Goal: Task Accomplishment & Management: Use online tool/utility

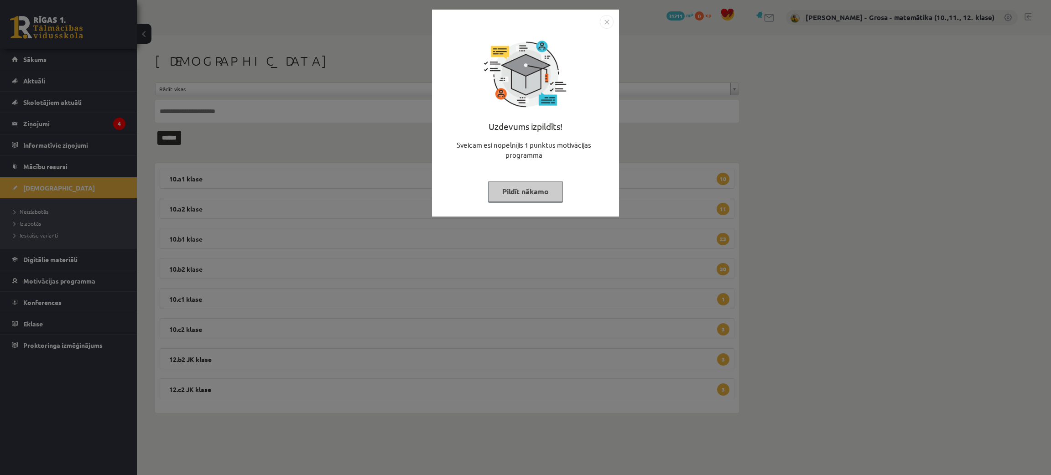
click at [540, 193] on button "Pildīt nākamo" at bounding box center [525, 191] width 75 height 21
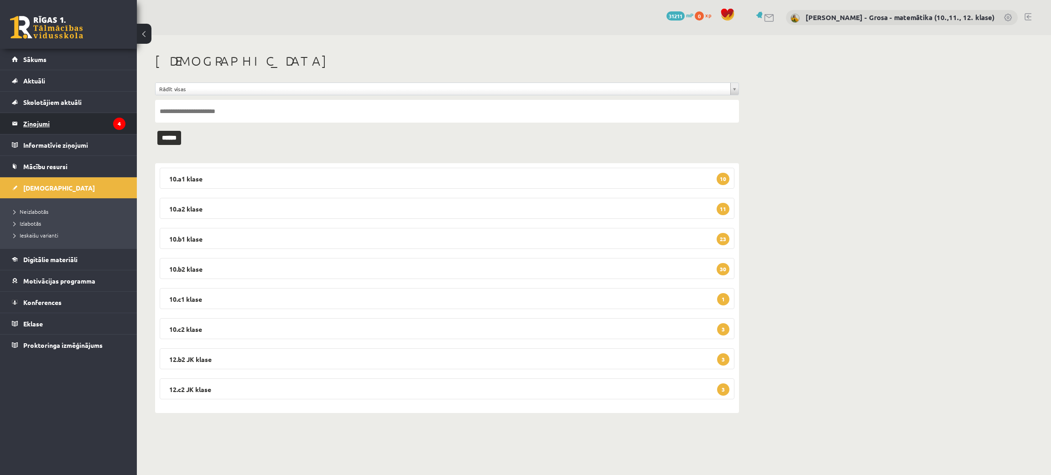
click at [59, 126] on legend "Ziņojumi 4" at bounding box center [74, 123] width 102 height 21
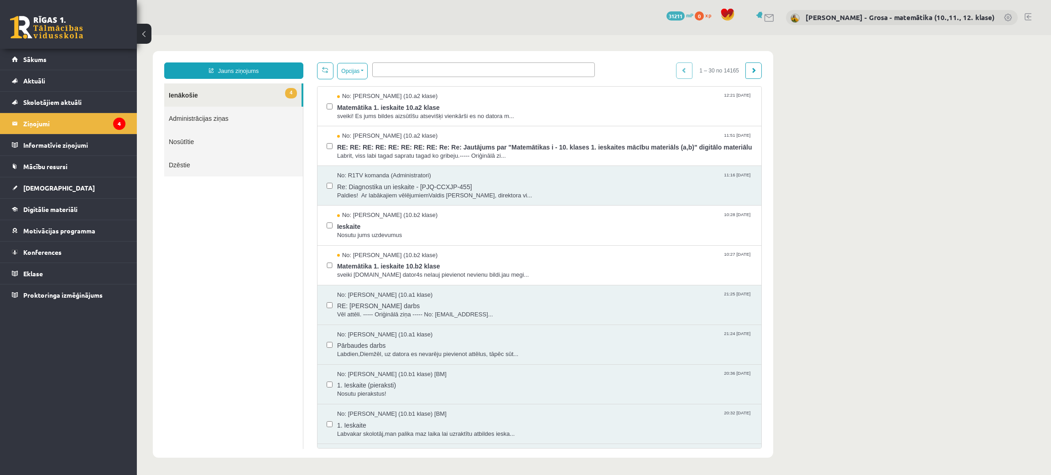
click at [849, 166] on body "**********" at bounding box center [594, 254] width 914 height 439
click at [877, 119] on body "**********" at bounding box center [594, 254] width 914 height 439
click at [481, 145] on span "RE: RE: RE: RE: RE: RE: RE: RE: Re: Re: Jautājums par "Matemātikas i - 10. klas…" at bounding box center [544, 145] width 415 height 11
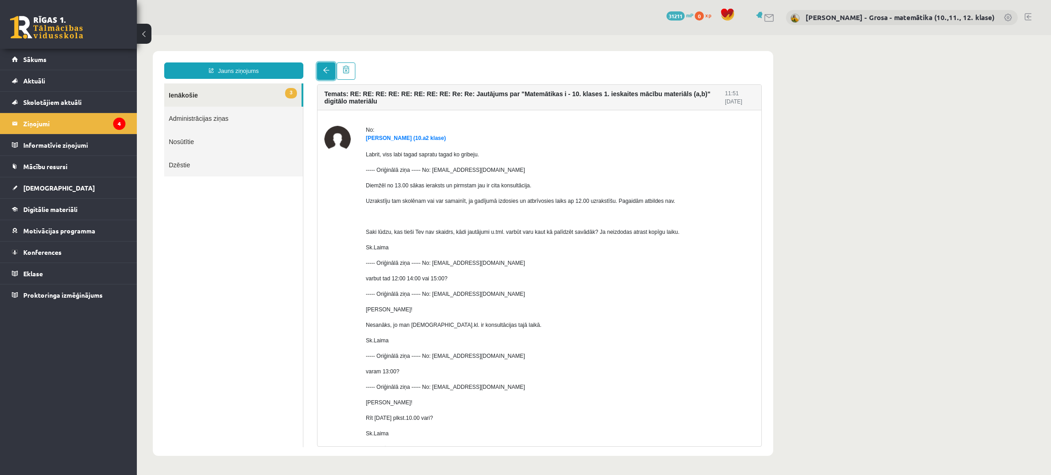
click at [320, 68] on link at bounding box center [326, 70] width 18 height 17
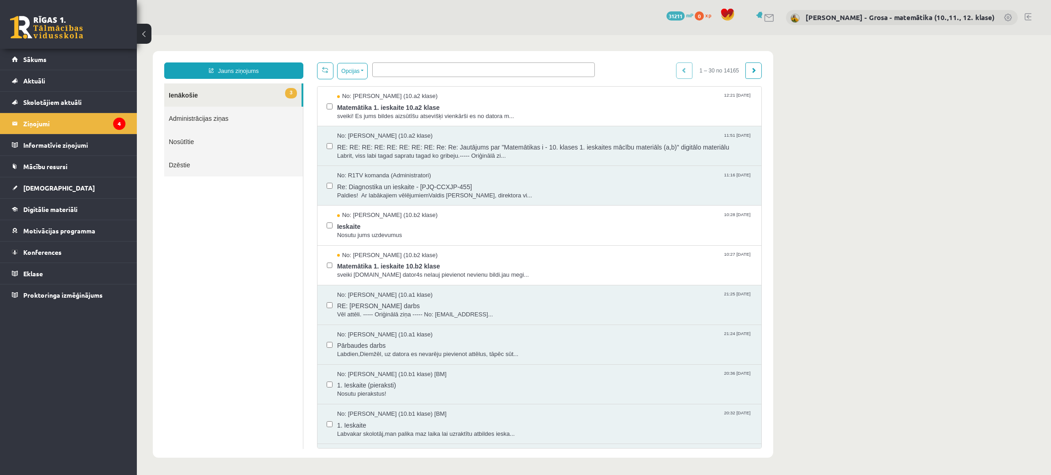
click at [180, 100] on link "3 Ienākošie" at bounding box center [232, 94] width 137 height 23
click at [72, 255] on link "Konferences" at bounding box center [69, 252] width 114 height 21
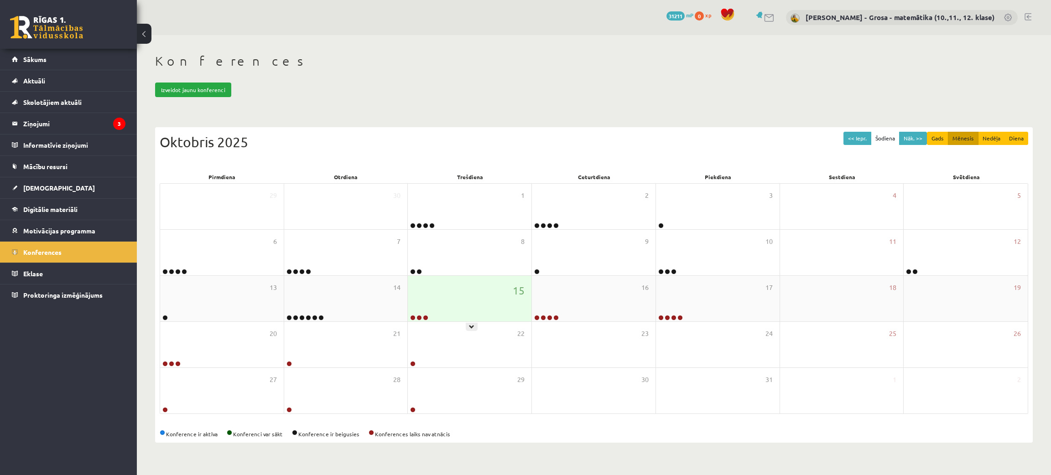
click at [488, 294] on div "15" at bounding box center [470, 299] width 124 height 46
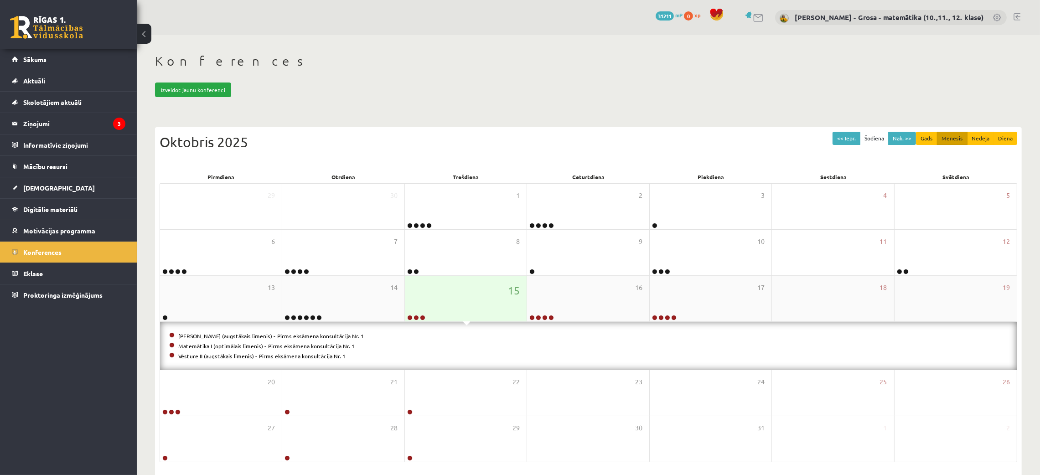
click at [488, 294] on div "15" at bounding box center [466, 299] width 122 height 46
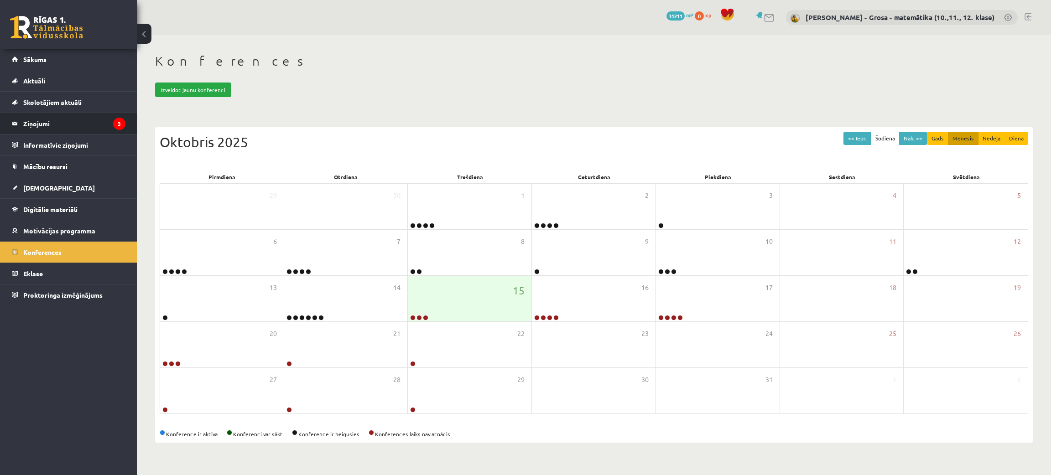
click at [84, 114] on legend "Ziņojumi 3" at bounding box center [74, 123] width 102 height 21
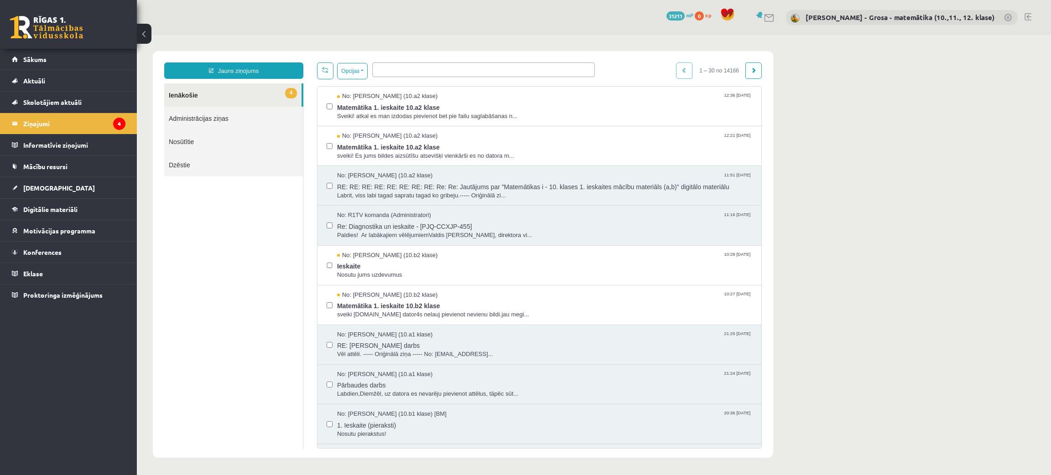
click at [242, 102] on link "4 Ienākošie" at bounding box center [232, 94] width 137 height 23
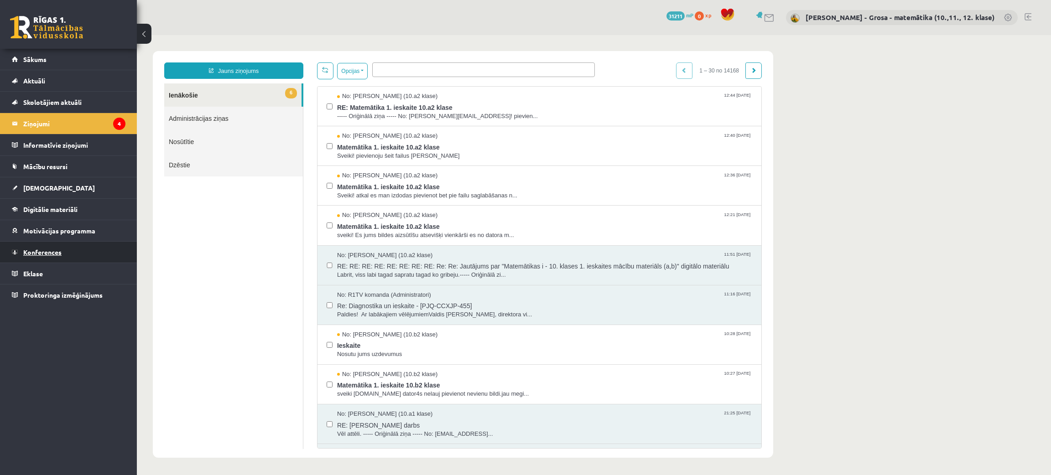
click at [70, 258] on link "Konferences" at bounding box center [69, 252] width 114 height 21
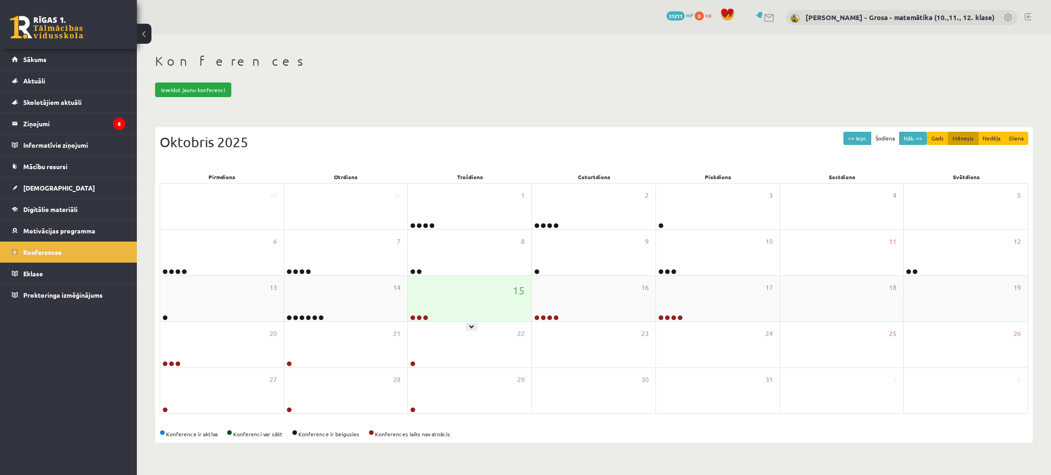
click at [452, 301] on div "15" at bounding box center [470, 299] width 124 height 46
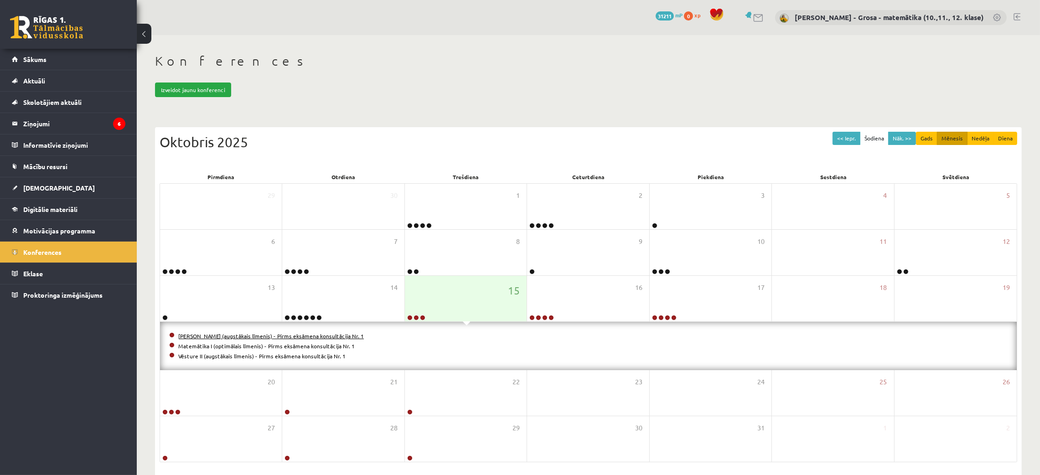
click at [249, 336] on link "[PERSON_NAME] (augstākais līmenis) - Pirms eksāmena konsultācija Nr. 1" at bounding box center [271, 335] width 186 height 7
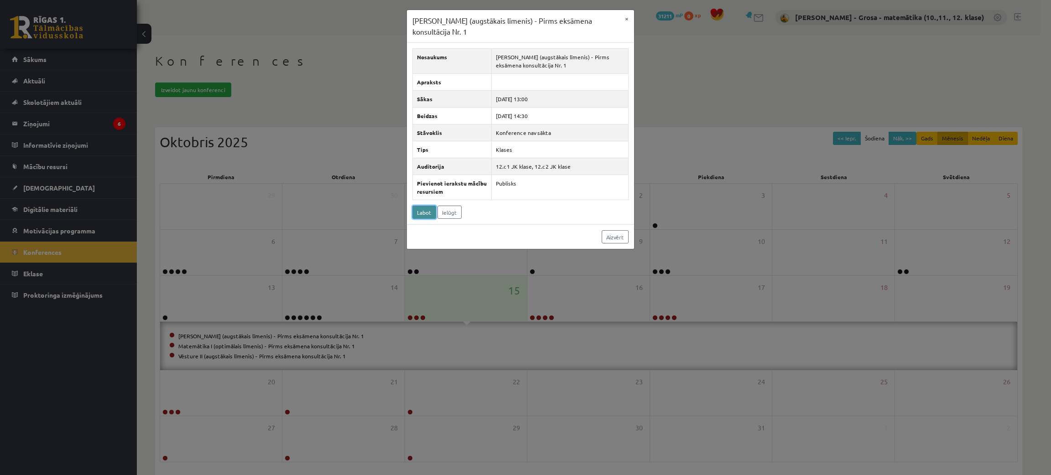
click at [423, 213] on link "Labot" at bounding box center [424, 212] width 24 height 13
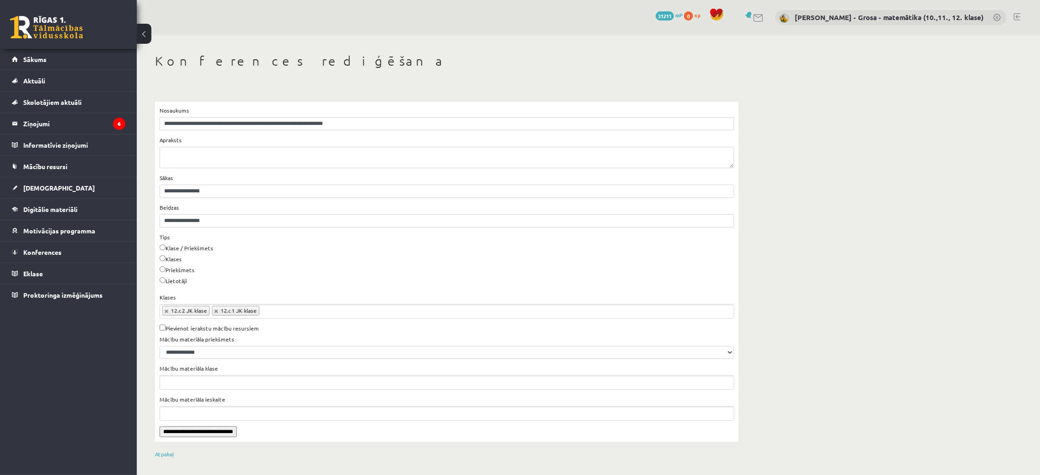
scroll to position [1, 0]
click at [157, 455] on link "Atpakaļ" at bounding box center [164, 453] width 19 height 7
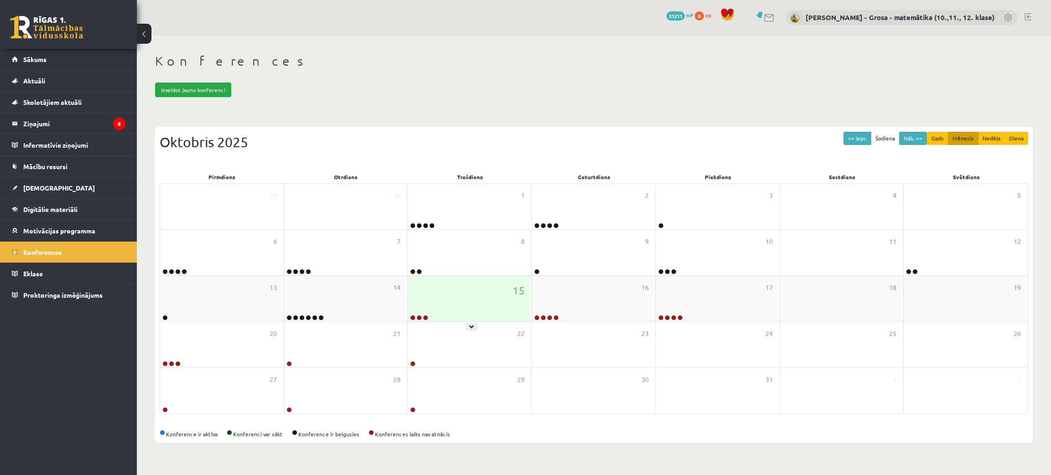
click at [431, 304] on div "15" at bounding box center [470, 299] width 124 height 46
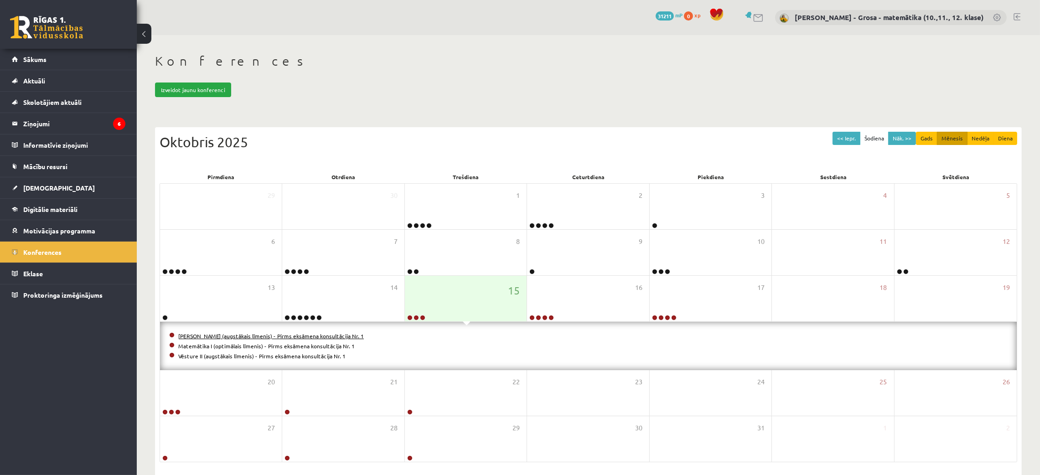
click at [305, 337] on link "Matemātika II (augstākais līmenis) - Pirms eksāmena konsultācija Nr. 1" at bounding box center [271, 335] width 186 height 7
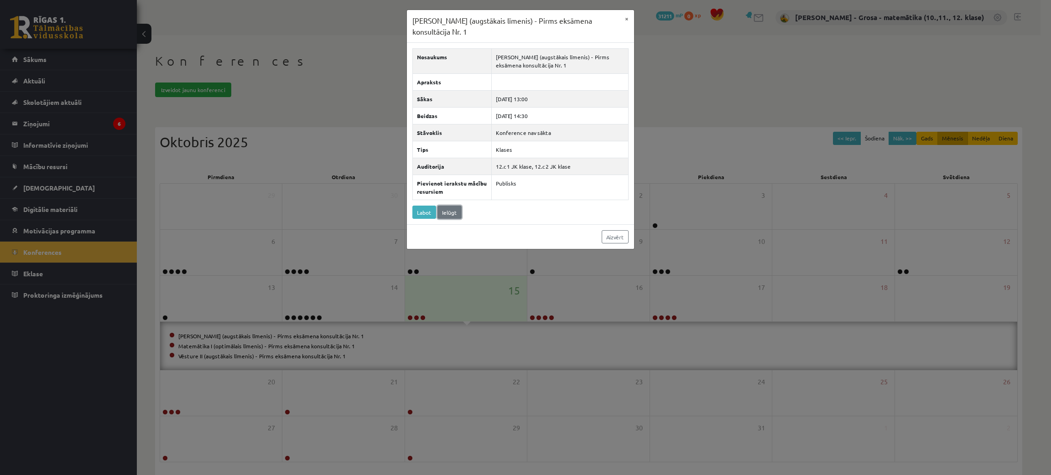
click at [450, 215] on link "Ielūgt" at bounding box center [449, 212] width 24 height 13
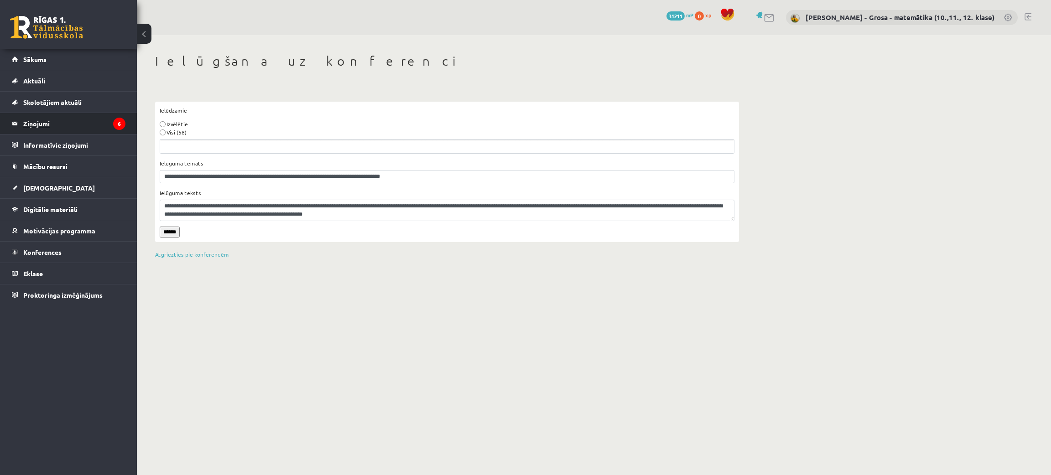
drag, startPoint x: 35, startPoint y: 192, endPoint x: 37, endPoint y: 126, distance: 65.7
click at [178, 134] on label "Visi (58)" at bounding box center [176, 132] width 20 height 8
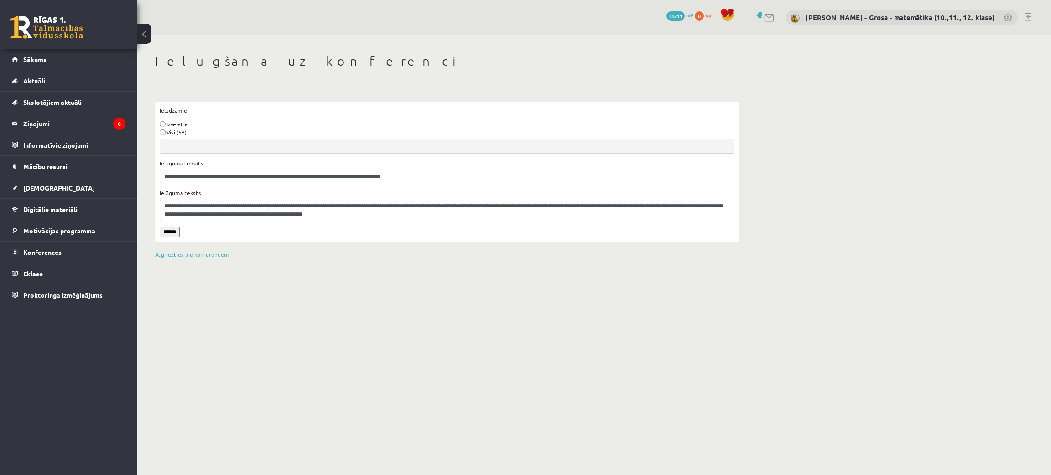
click at [172, 234] on input "******" at bounding box center [170, 232] width 20 height 11
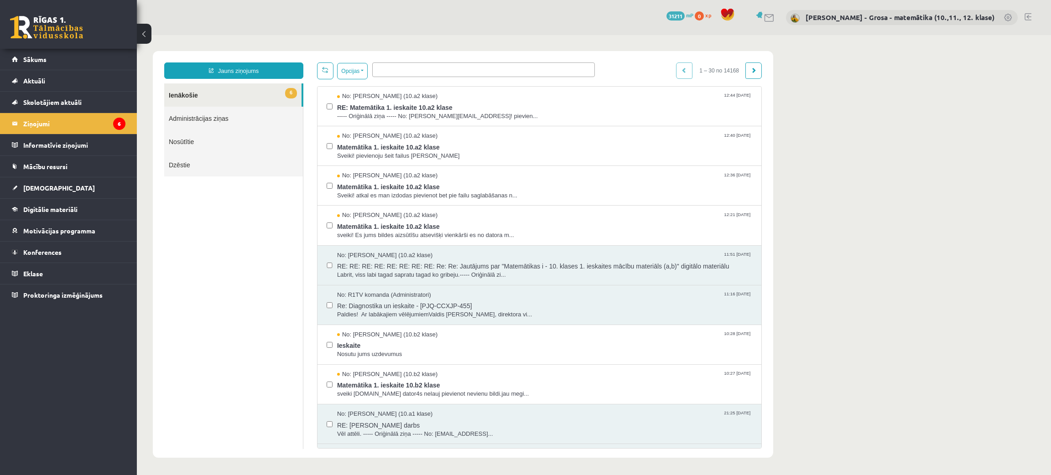
click at [187, 135] on link "Nosūtītie" at bounding box center [233, 141] width 139 height 23
click at [182, 140] on link "Nosūtītie" at bounding box center [233, 141] width 139 height 23
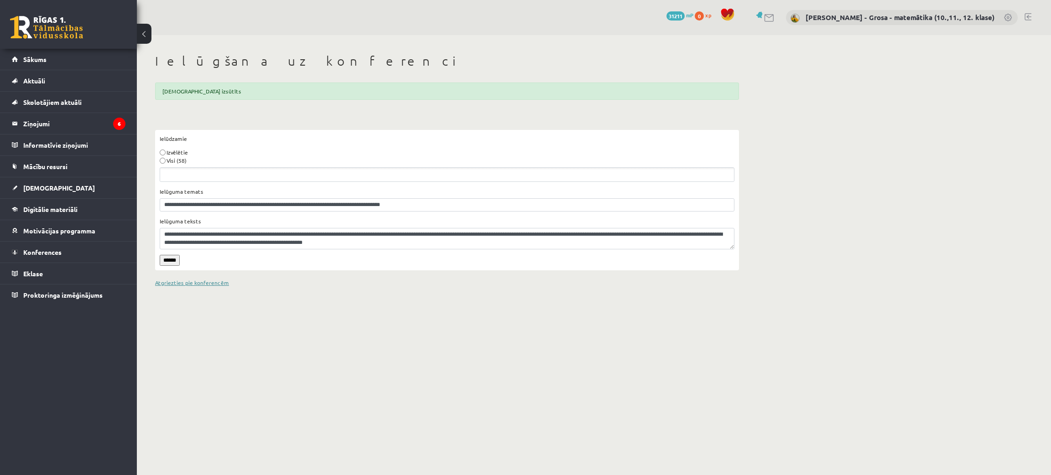
click at [192, 284] on link "Atgriezties pie konferencēm" at bounding box center [192, 282] width 74 height 7
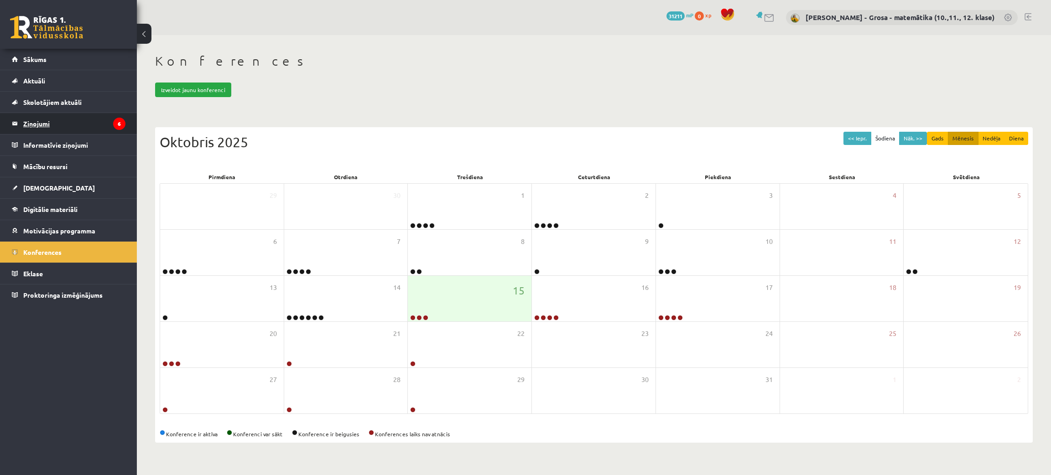
click at [53, 123] on legend "Ziņojumi 6" at bounding box center [74, 123] width 102 height 21
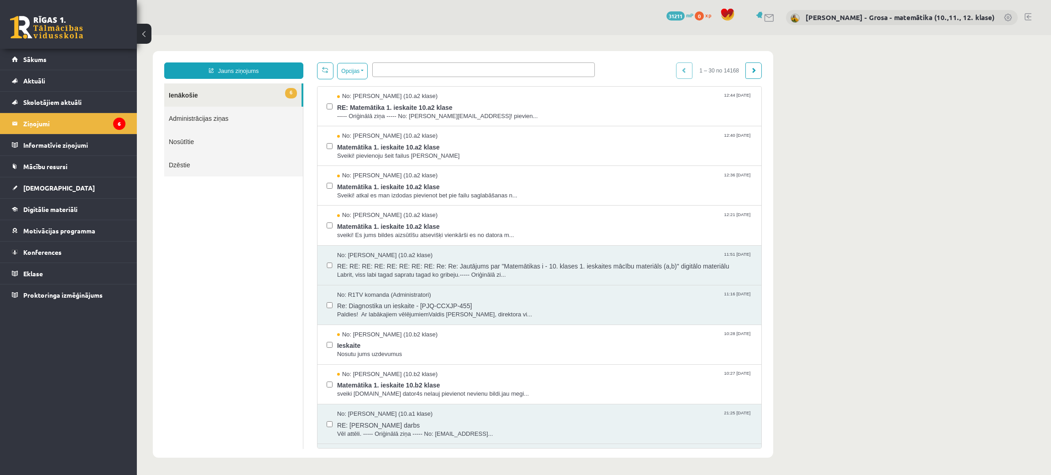
click at [193, 144] on link "Nosūtītie" at bounding box center [233, 141] width 139 height 23
click at [184, 142] on link "Nosūtītie" at bounding box center [233, 141] width 139 height 23
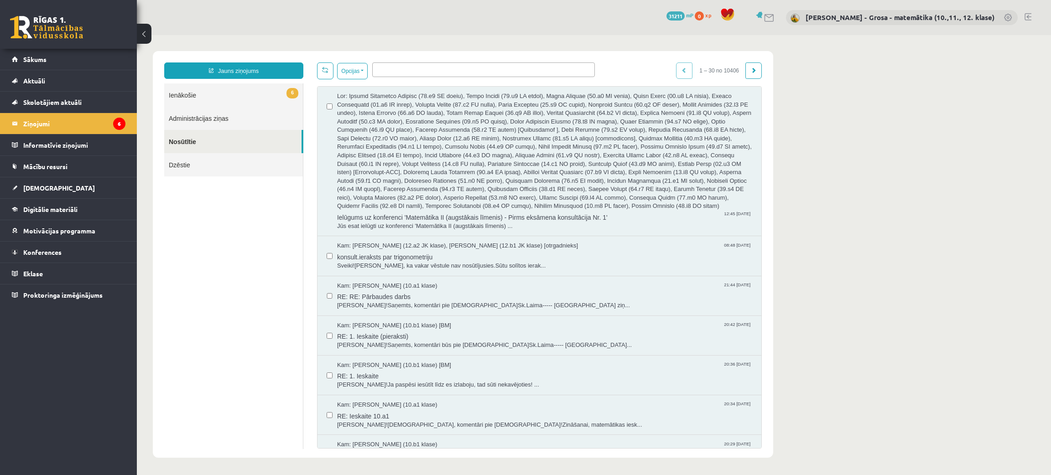
click at [241, 94] on link "6 Ienākošie" at bounding box center [233, 94] width 139 height 23
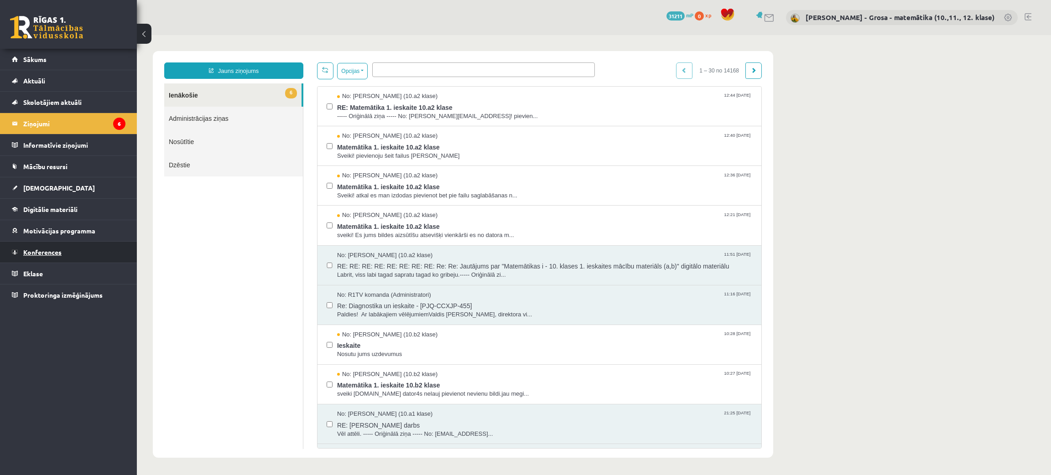
click at [29, 254] on span "Konferences" at bounding box center [42, 252] width 38 height 8
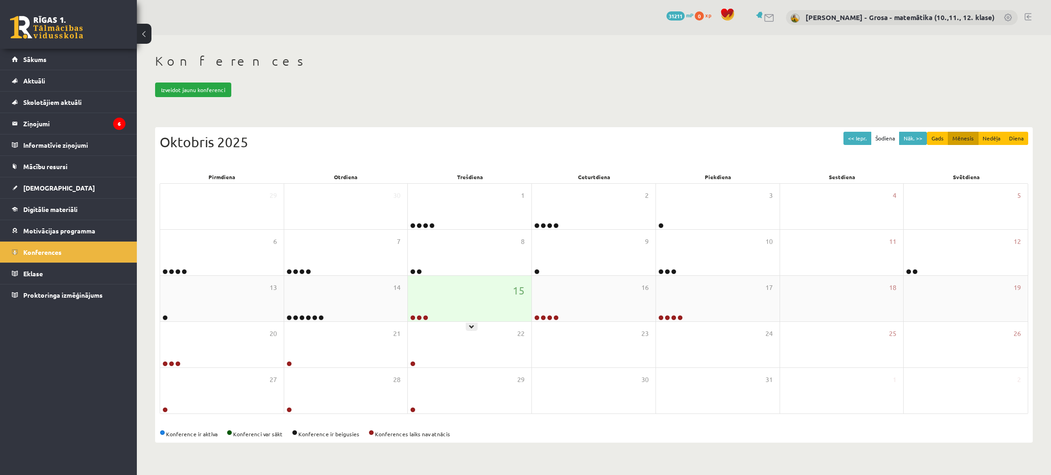
click at [445, 296] on div "15" at bounding box center [470, 299] width 124 height 46
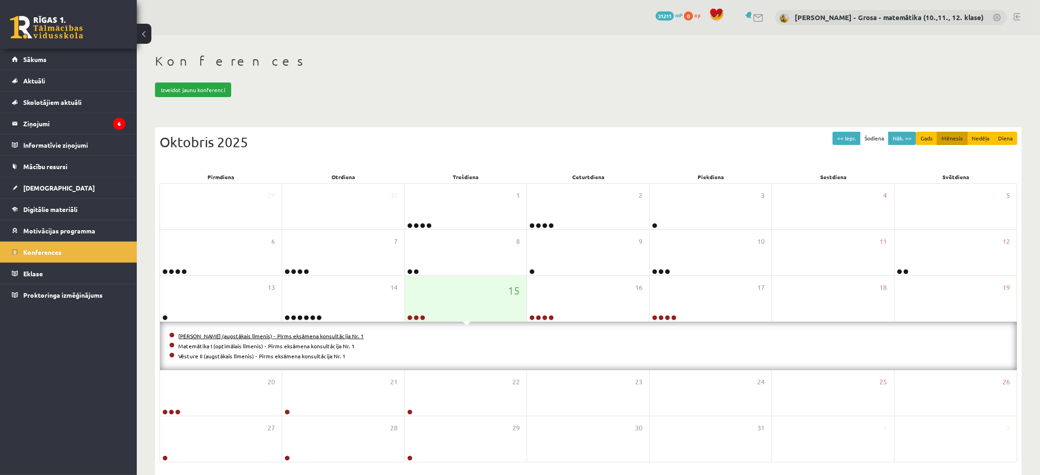
click at [214, 336] on link "Matemātika II (augstākais līmenis) - Pirms eksāmena konsultācija Nr. 1" at bounding box center [271, 335] width 186 height 7
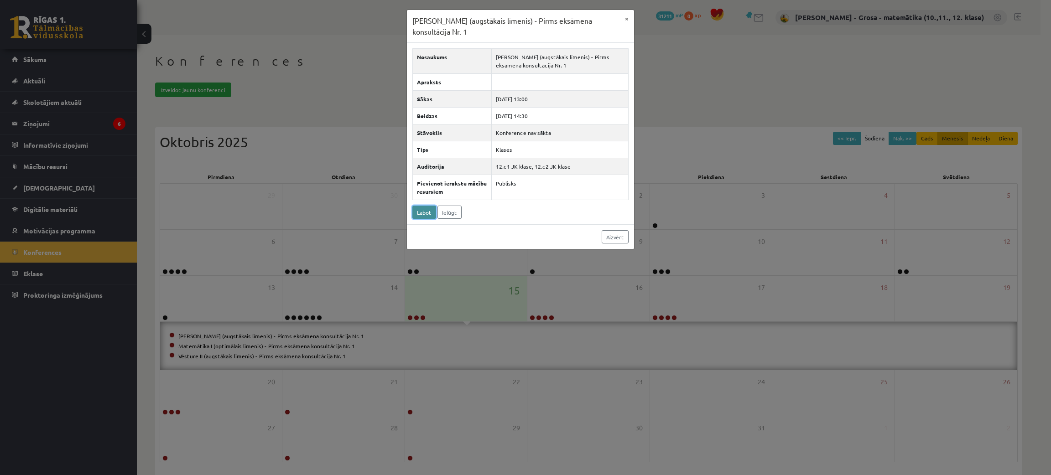
click at [428, 213] on link "Labot" at bounding box center [424, 212] width 24 height 13
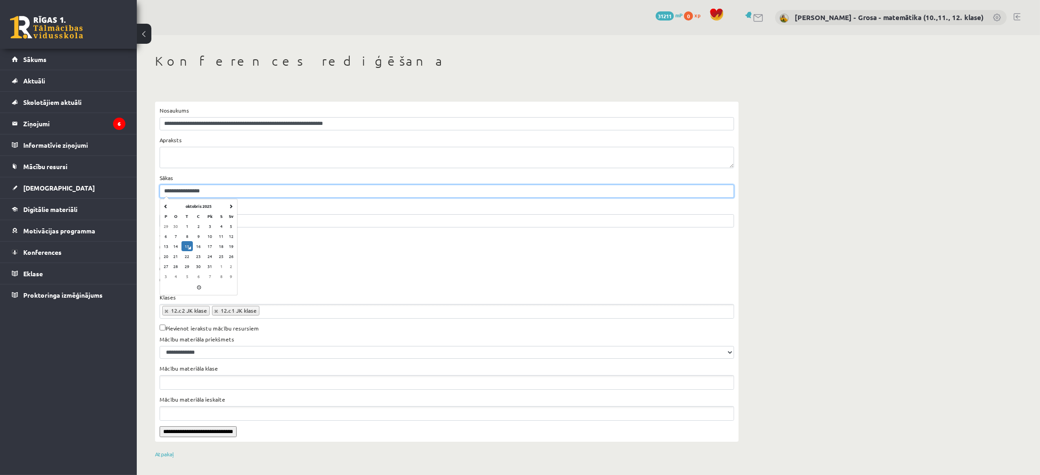
click at [218, 195] on input "**********" at bounding box center [447, 191] width 575 height 13
click at [188, 249] on td "15" at bounding box center [187, 246] width 11 height 10
click at [224, 172] on form "**********" at bounding box center [447, 272] width 575 height 332
click at [197, 189] on input "**********" at bounding box center [447, 191] width 575 height 13
drag, startPoint x: 209, startPoint y: 191, endPoint x: 202, endPoint y: 189, distance: 7.1
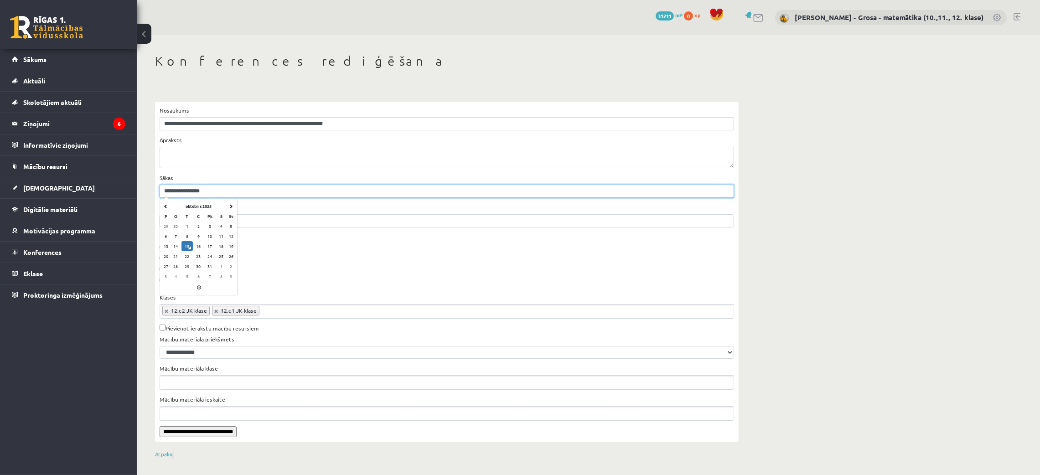
click at [202, 189] on input "**********" at bounding box center [447, 191] width 575 height 13
click at [302, 210] on div "**********" at bounding box center [447, 215] width 575 height 24
click at [197, 189] on input "**********" at bounding box center [447, 190] width 575 height 13
type input "**********"
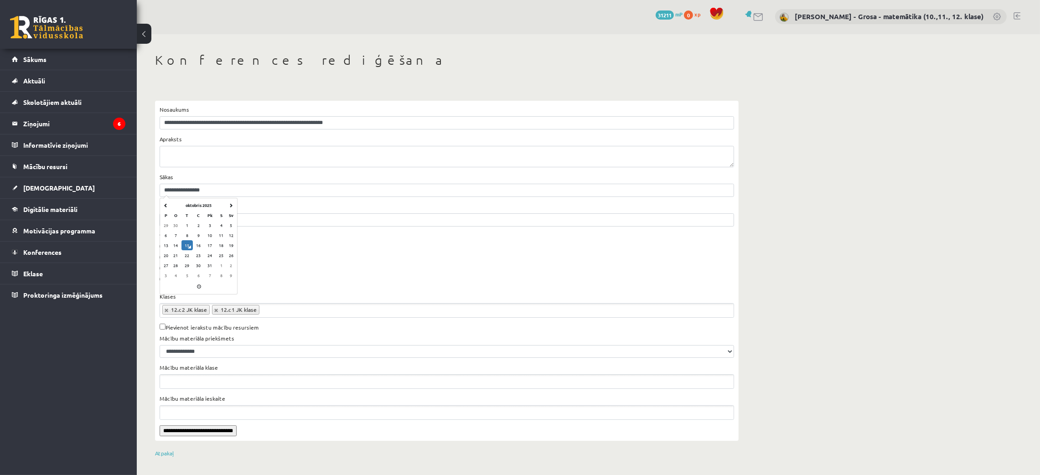
click at [325, 175] on div "**********" at bounding box center [447, 185] width 575 height 24
click at [237, 431] on input "**********" at bounding box center [198, 431] width 77 height 11
click at [100, 119] on legend "Ziņojumi 6" at bounding box center [74, 123] width 102 height 21
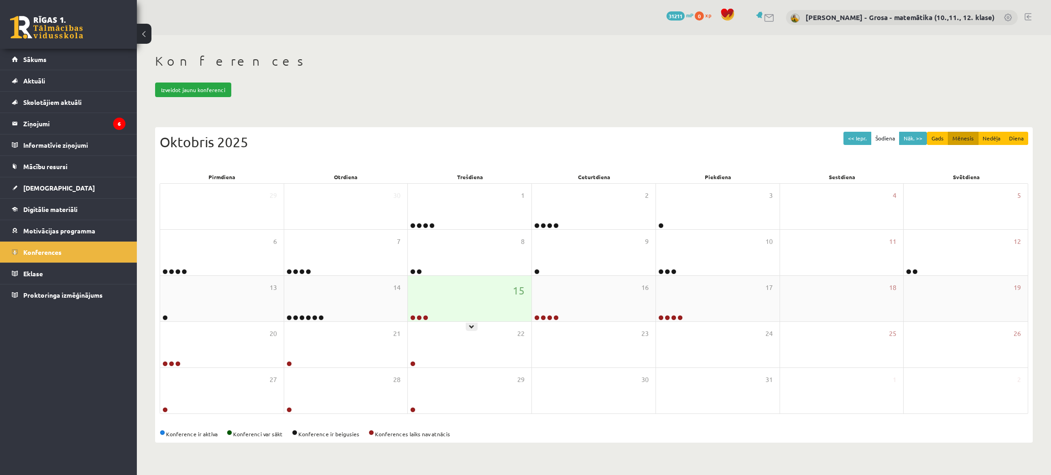
click at [482, 295] on div "15" at bounding box center [470, 299] width 124 height 46
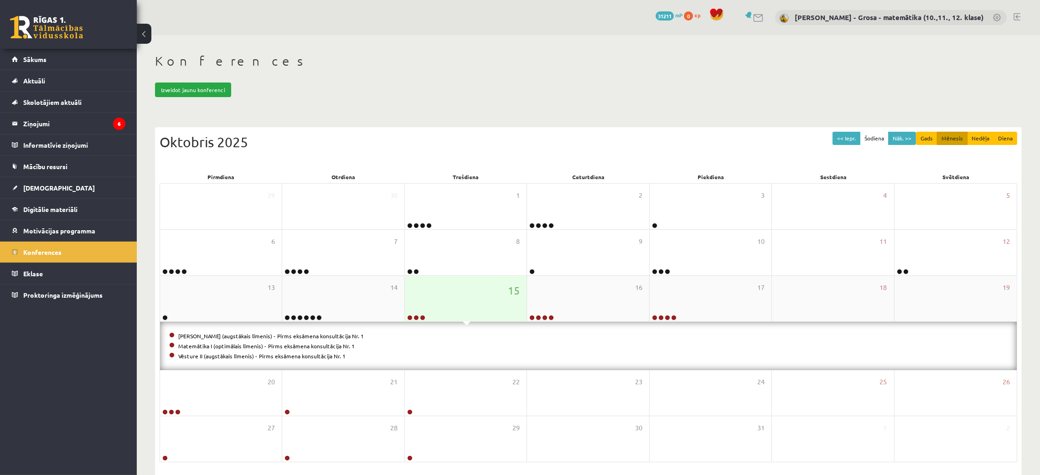
click at [482, 292] on div "15" at bounding box center [466, 299] width 122 height 46
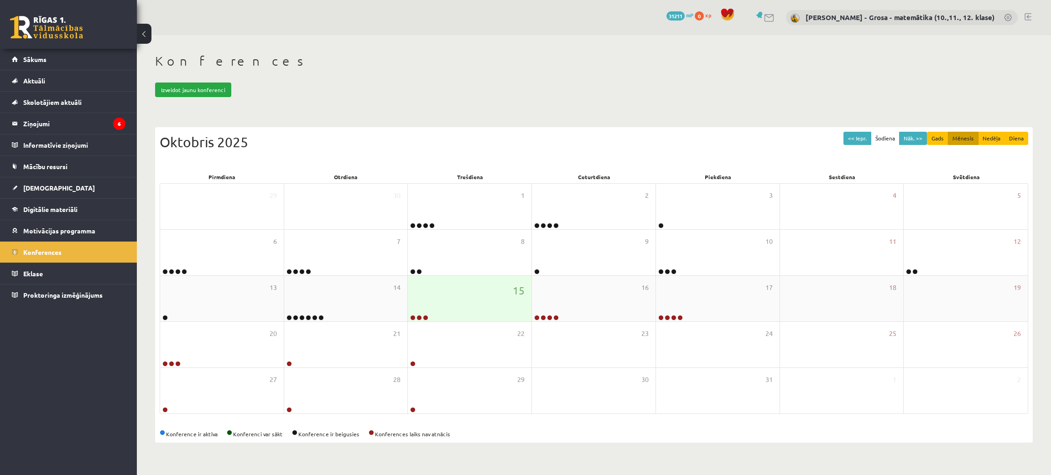
click at [482, 292] on div "15" at bounding box center [470, 299] width 124 height 46
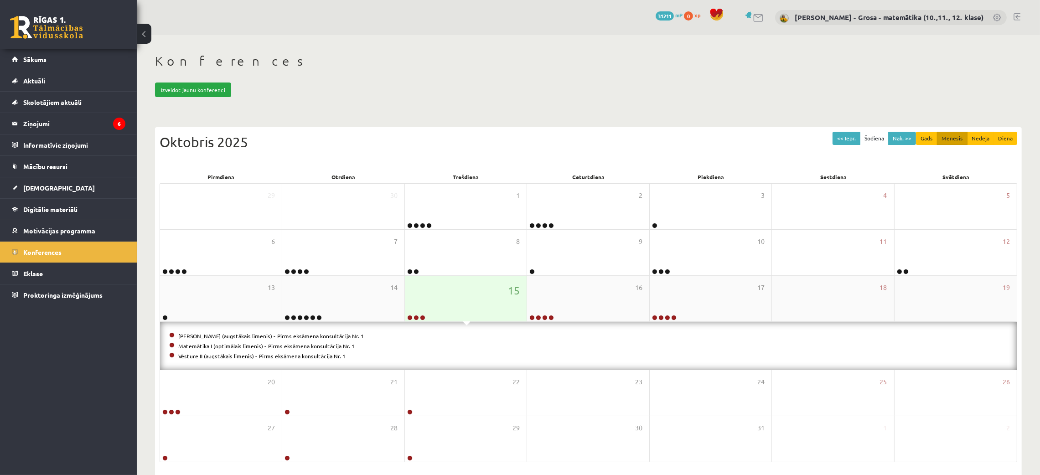
click at [482, 292] on div "15" at bounding box center [466, 299] width 122 height 46
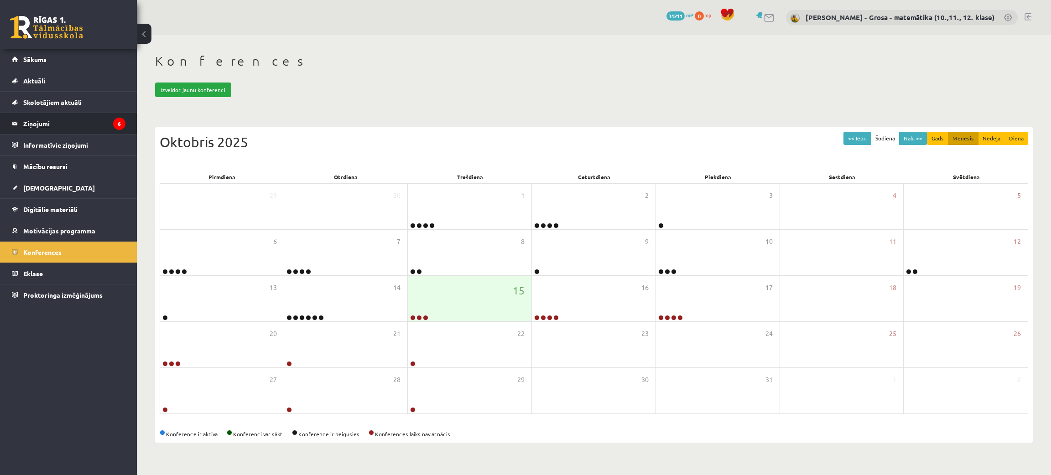
click at [102, 120] on legend "Ziņojumi 6" at bounding box center [74, 123] width 102 height 21
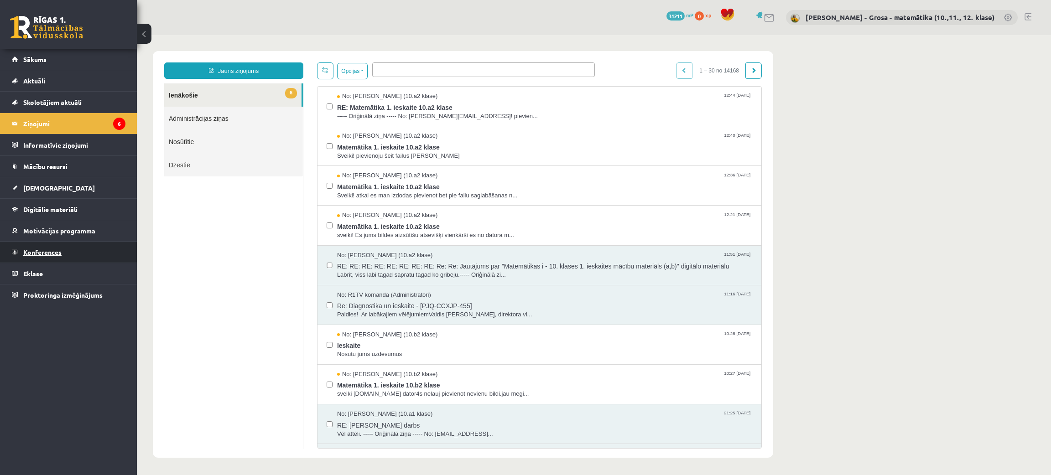
click at [75, 257] on link "Konferences" at bounding box center [69, 252] width 114 height 21
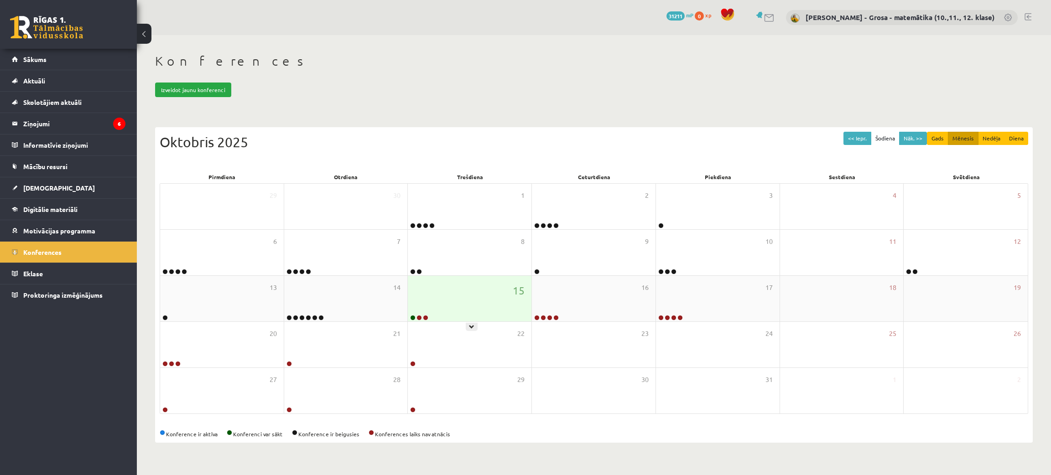
click at [453, 306] on div "15" at bounding box center [470, 299] width 124 height 46
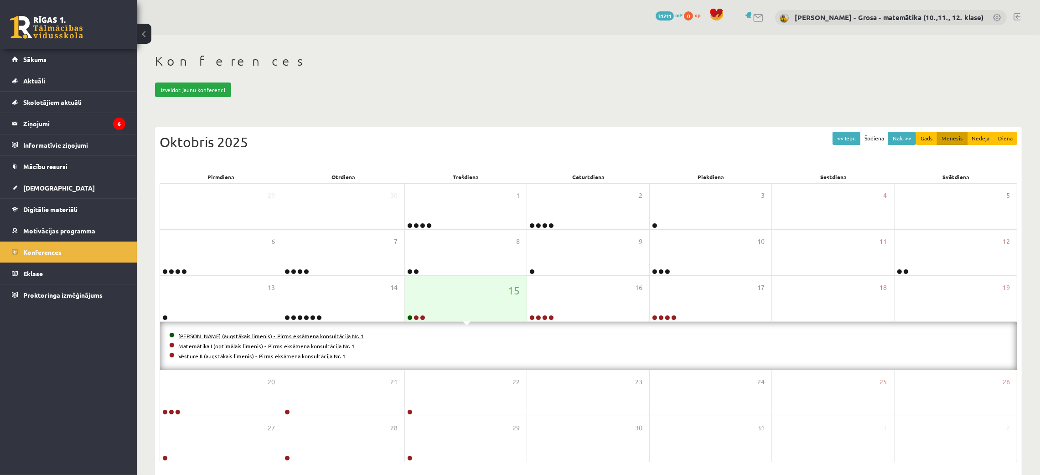
click at [260, 335] on link "[PERSON_NAME] (augstākais līmenis) - Pirms eksāmena konsultācija Nr. 1" at bounding box center [271, 335] width 186 height 7
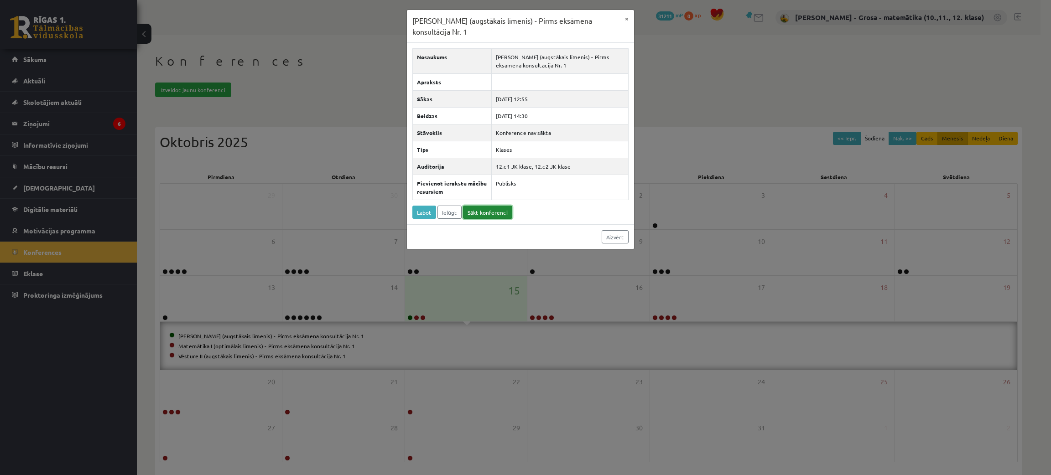
click at [498, 212] on link "Sākt konferenci" at bounding box center [487, 212] width 49 height 13
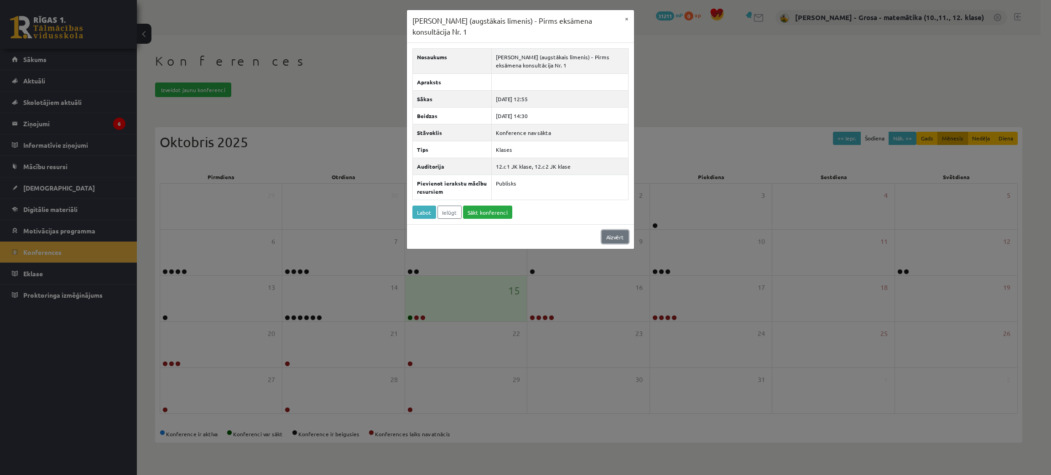
drag, startPoint x: 613, startPoint y: 237, endPoint x: 608, endPoint y: 237, distance: 5.0
click at [613, 237] on link "Aizvērt" at bounding box center [615, 236] width 27 height 13
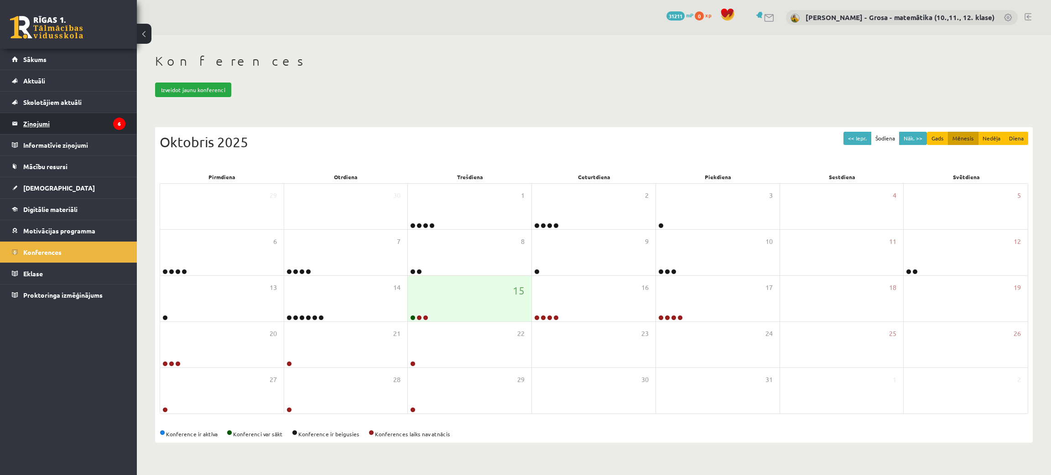
click at [116, 124] on icon "6" at bounding box center [119, 124] width 12 height 12
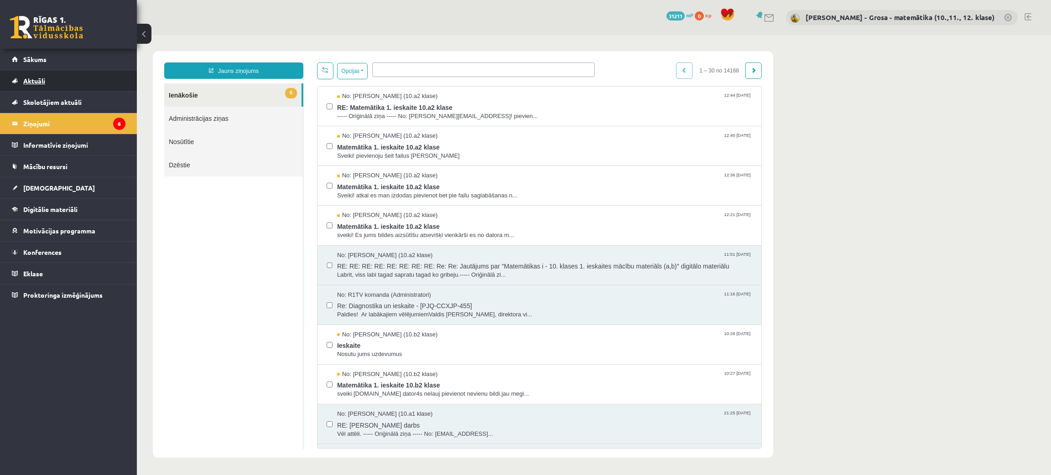
click at [60, 79] on link "Aktuāli" at bounding box center [69, 80] width 114 height 21
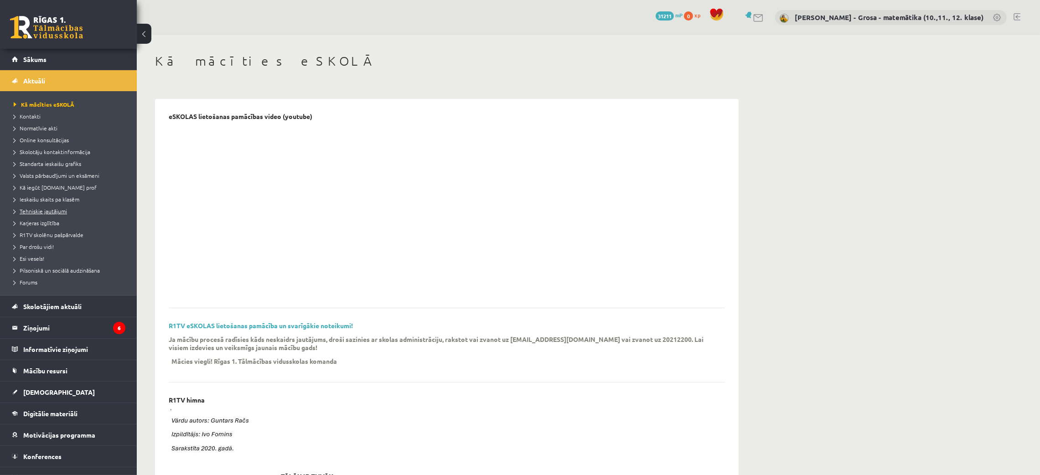
click at [58, 213] on span "Tehniskie jautājumi" at bounding box center [40, 211] width 53 height 7
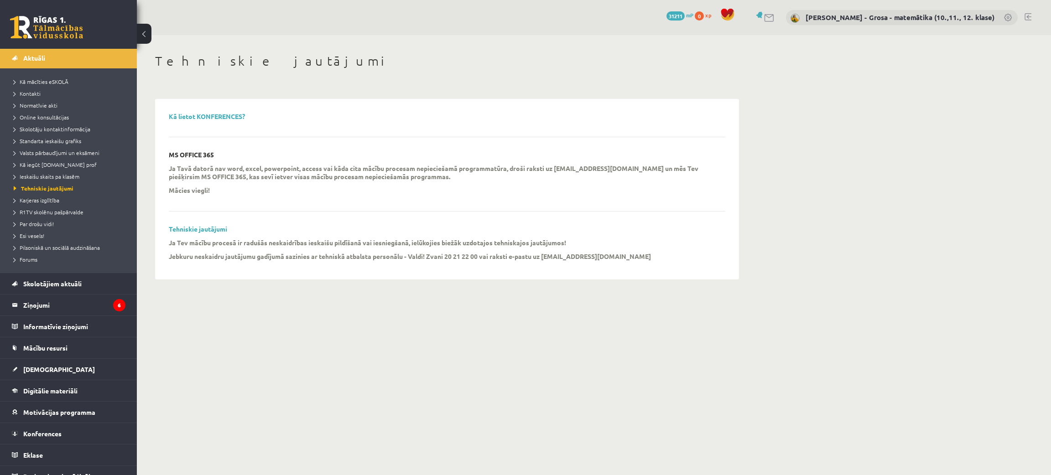
scroll to position [35, 0]
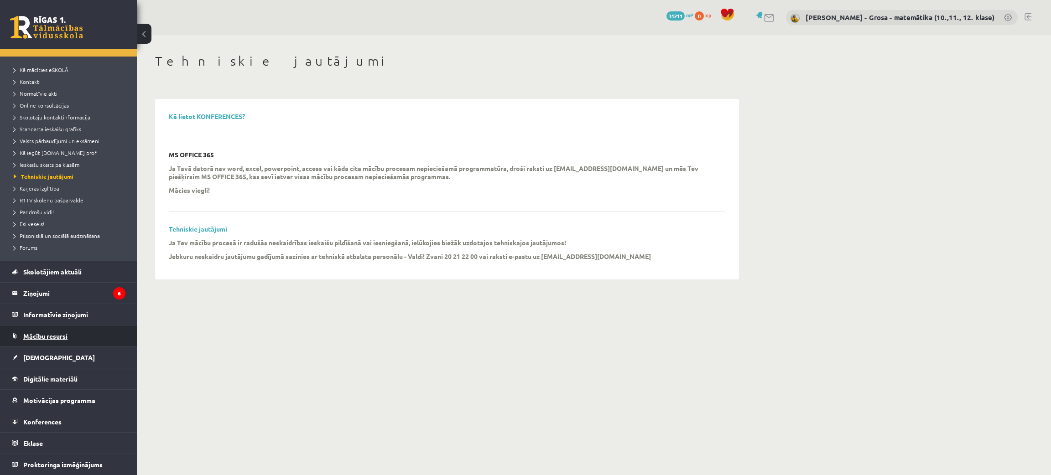
click at [64, 335] on span "Mācību resursi" at bounding box center [45, 336] width 44 height 8
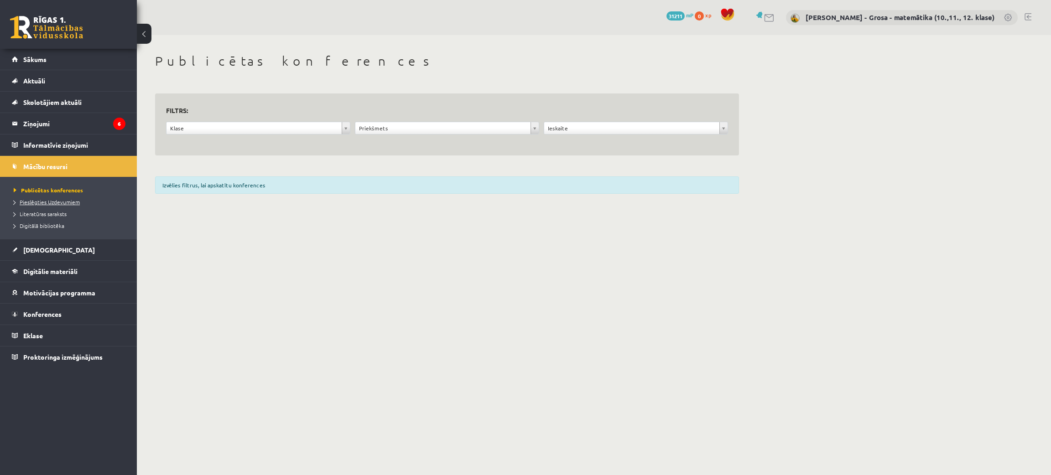
click at [58, 202] on span "Pieslēgties Uzdevumiem" at bounding box center [47, 201] width 66 height 7
click at [68, 190] on span "Publicētas konferences" at bounding box center [46, 190] width 64 height 7
click at [60, 313] on span "Konferences" at bounding box center [42, 314] width 38 height 8
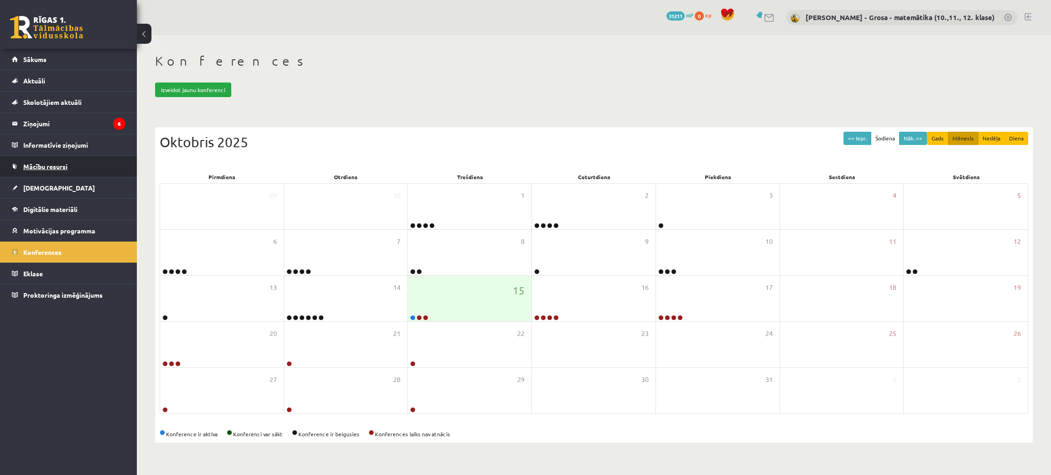
click at [68, 160] on link "Mācību resursi" at bounding box center [69, 166] width 114 height 21
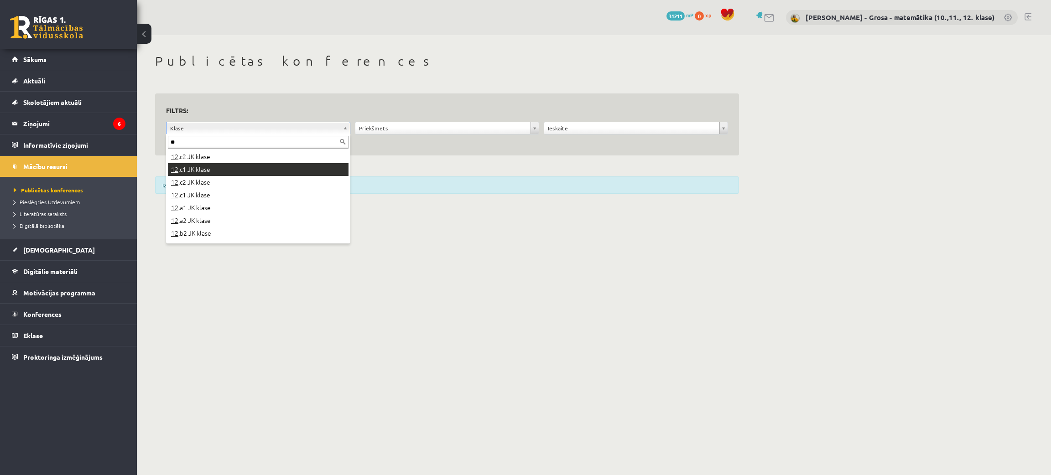
type input "**"
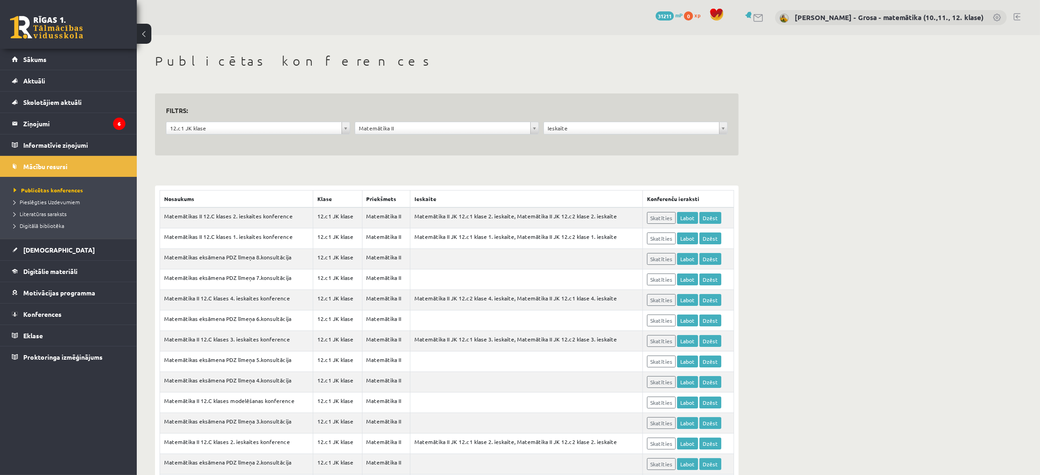
scroll to position [73, 0]
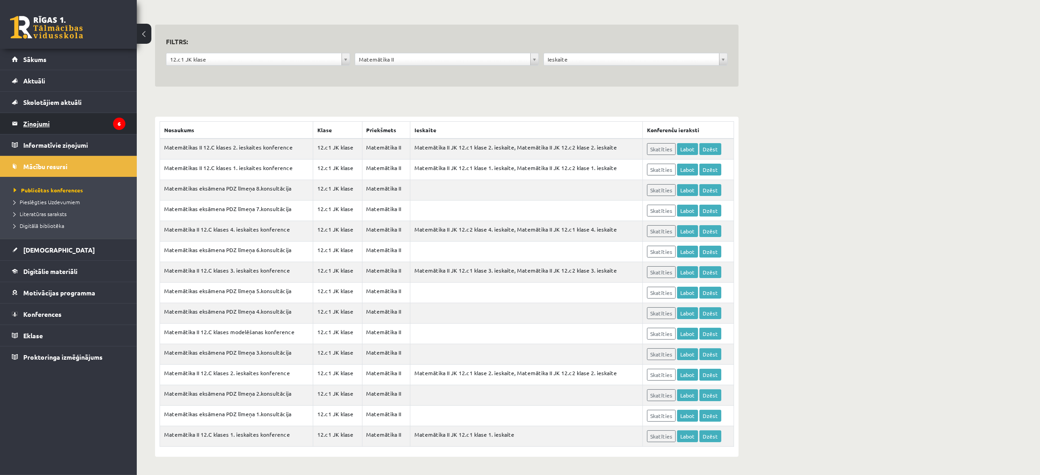
click at [107, 122] on legend "Ziņojumi 6" at bounding box center [74, 123] width 102 height 21
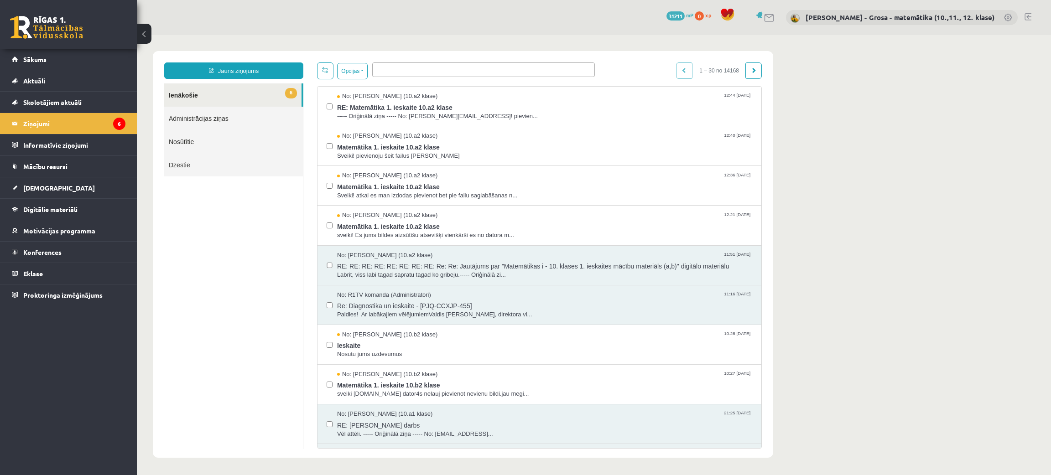
click at [285, 94] on span "6" at bounding box center [291, 93] width 12 height 10
click at [254, 163] on link "Dzēstie" at bounding box center [233, 164] width 139 height 23
click at [244, 140] on link "Nosūtītie" at bounding box center [233, 141] width 139 height 23
click at [174, 141] on link "Nosūtītie" at bounding box center [233, 141] width 139 height 23
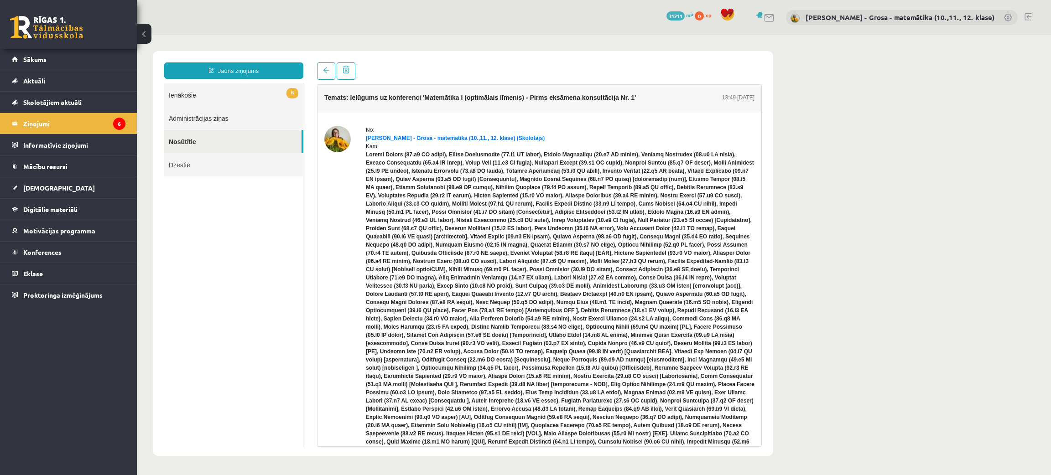
click at [264, 151] on link "Nosūtītie" at bounding box center [232, 141] width 137 height 23
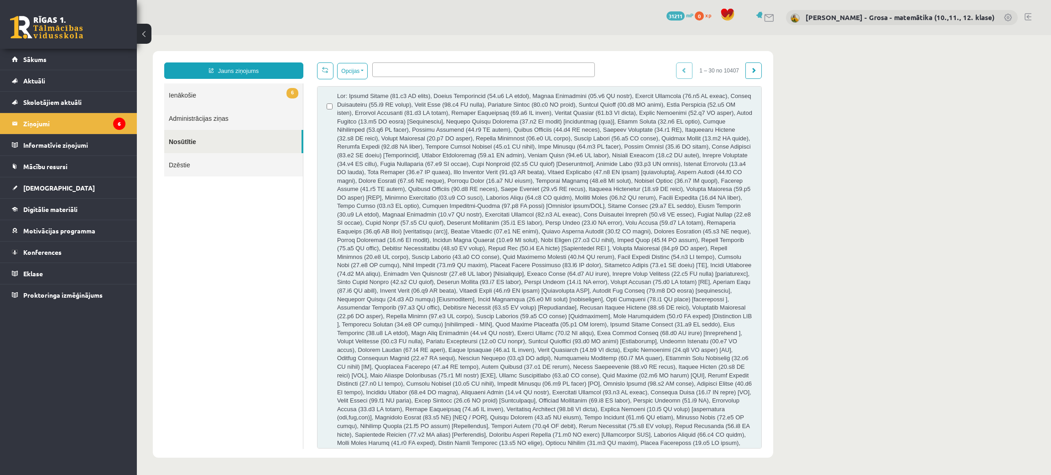
click at [246, 94] on link "6 Ienākošie" at bounding box center [233, 94] width 139 height 23
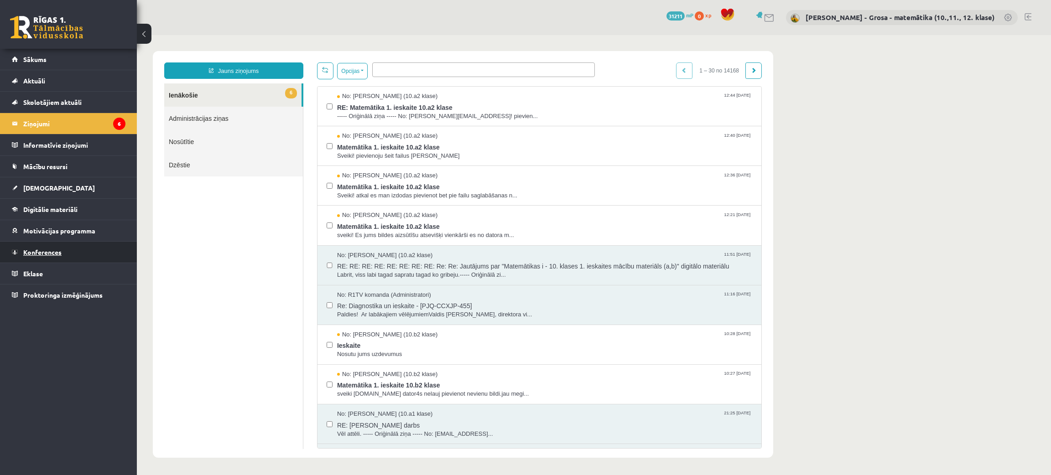
click at [106, 246] on link "Konferences" at bounding box center [69, 252] width 114 height 21
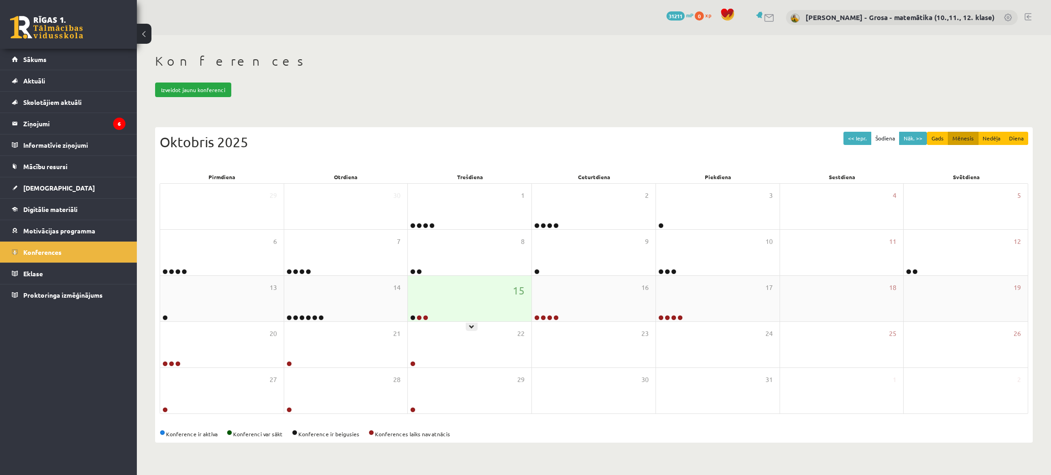
click at [496, 295] on div "15" at bounding box center [470, 299] width 124 height 46
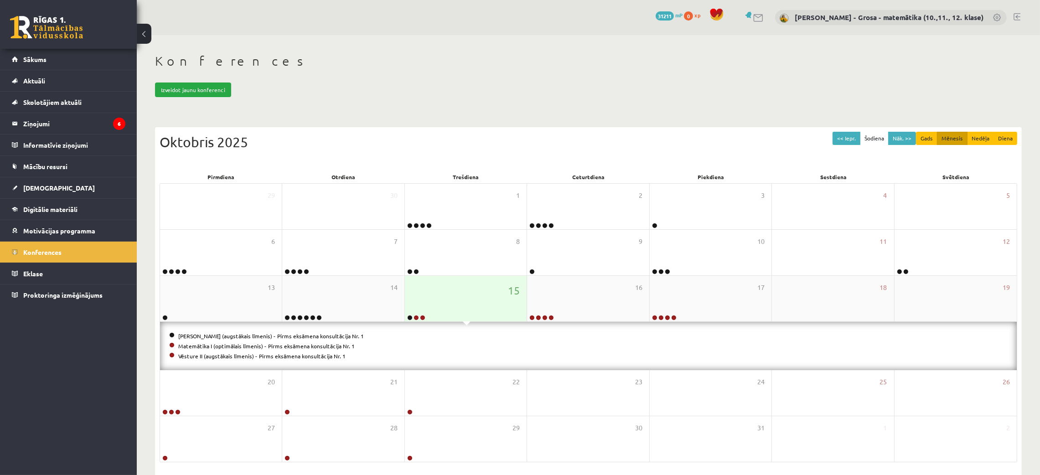
click at [496, 295] on div "15" at bounding box center [466, 299] width 122 height 46
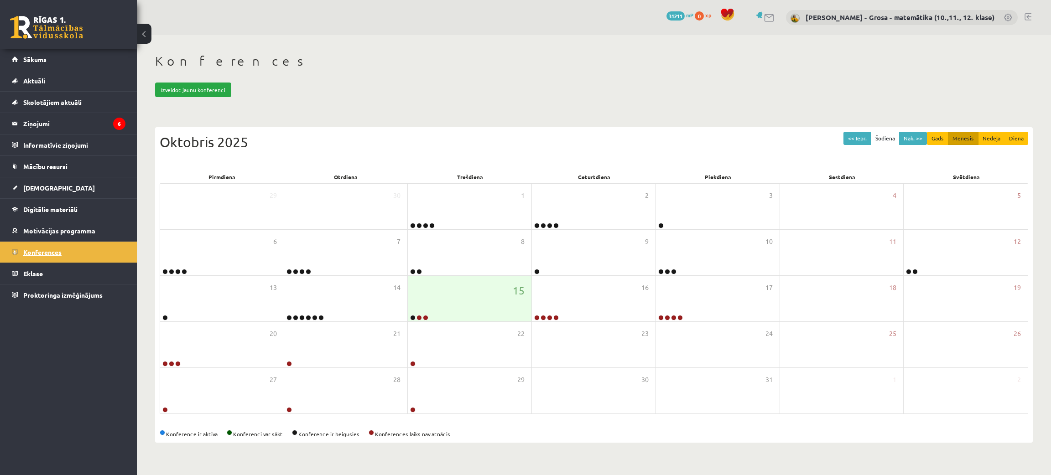
click at [43, 256] on link "Konferences" at bounding box center [69, 252] width 114 height 21
click at [447, 311] on div "15" at bounding box center [470, 299] width 124 height 46
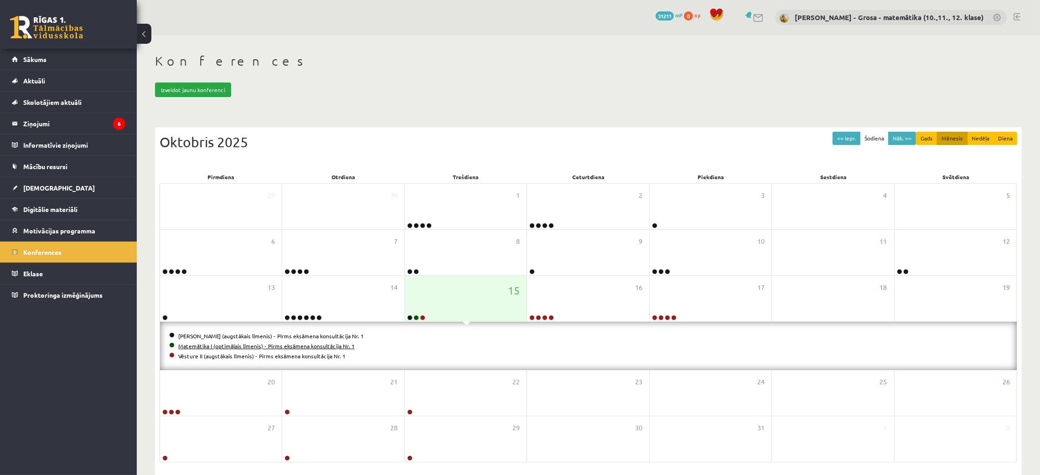
click at [281, 343] on link "Matemātika I (optimālais līmenis) - Pirms eksāmena konsultācija Nr. 1" at bounding box center [266, 346] width 177 height 7
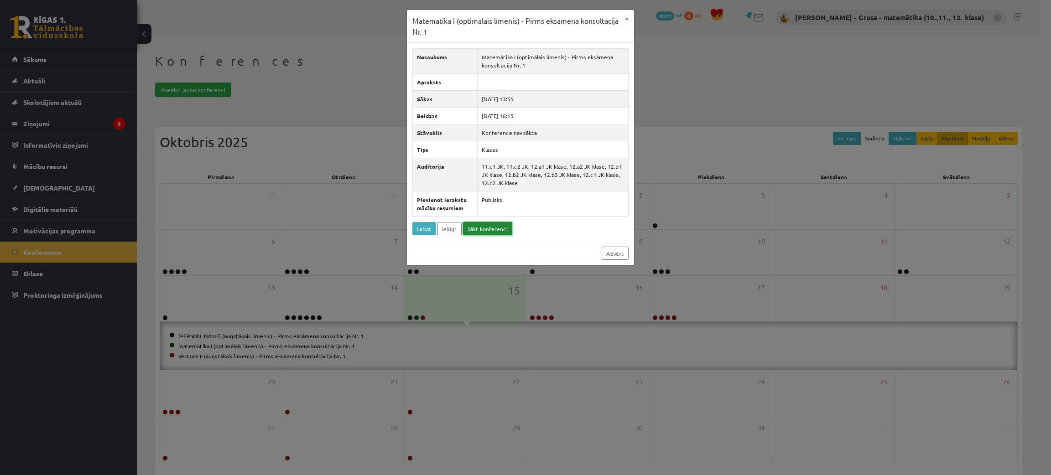
click at [483, 231] on link "Sākt konferenci" at bounding box center [487, 228] width 49 height 13
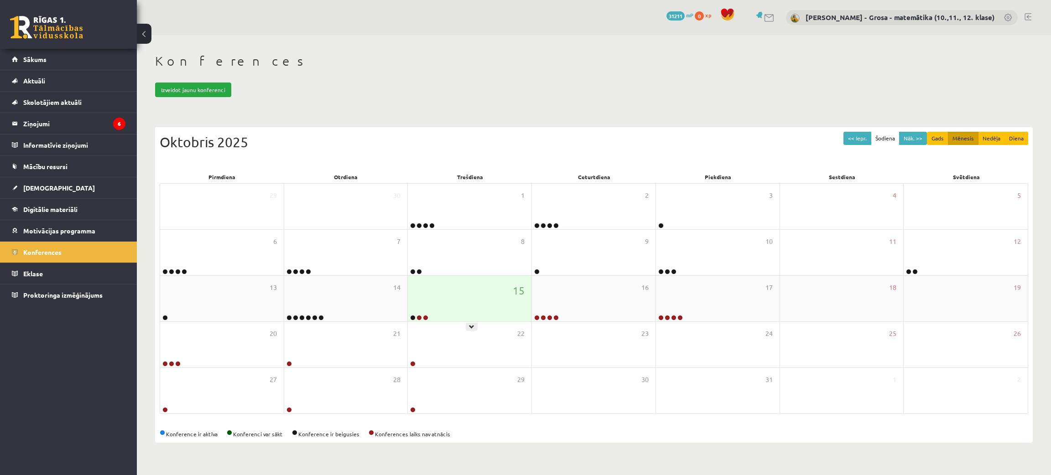
click at [499, 317] on div "15" at bounding box center [470, 299] width 124 height 46
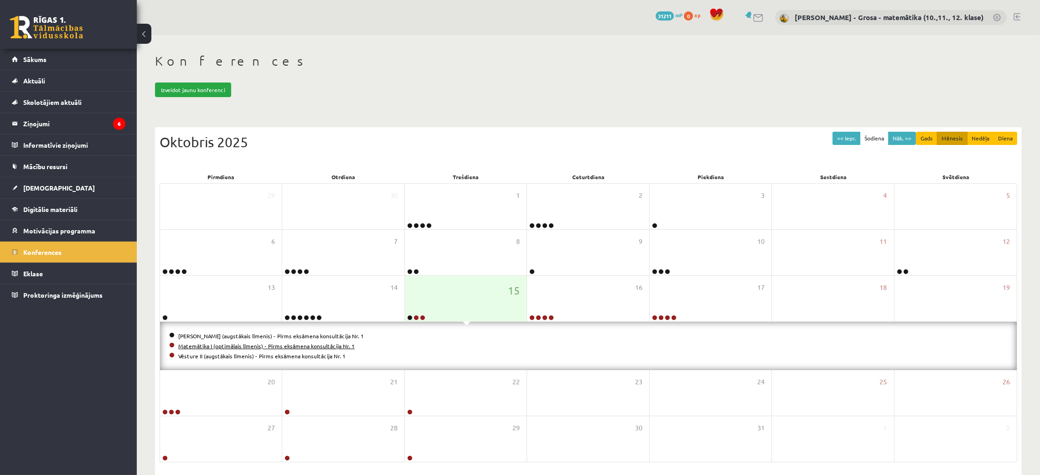
click at [230, 343] on link "Matemātika I (optimālais līmenis) - Pirms eksāmena konsultācija Nr. 1" at bounding box center [266, 346] width 177 height 7
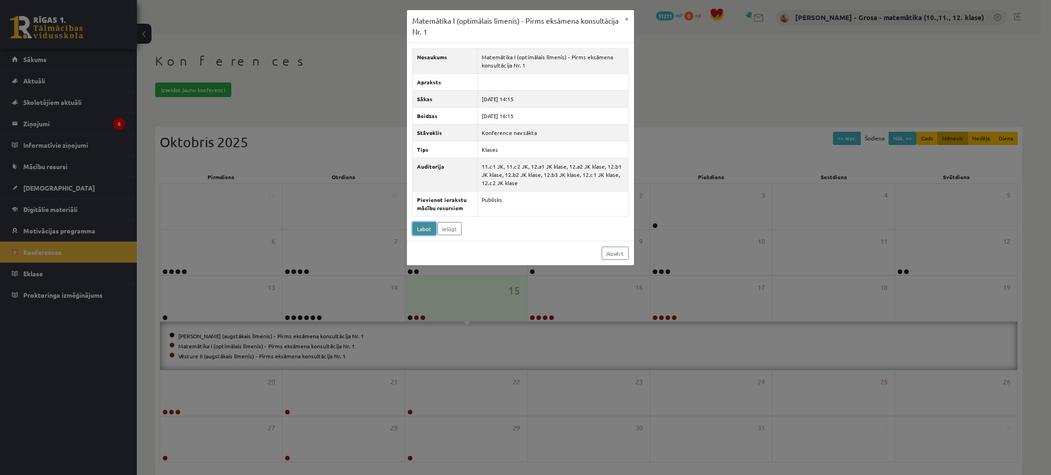
click at [425, 232] on link "Labot" at bounding box center [424, 228] width 24 height 13
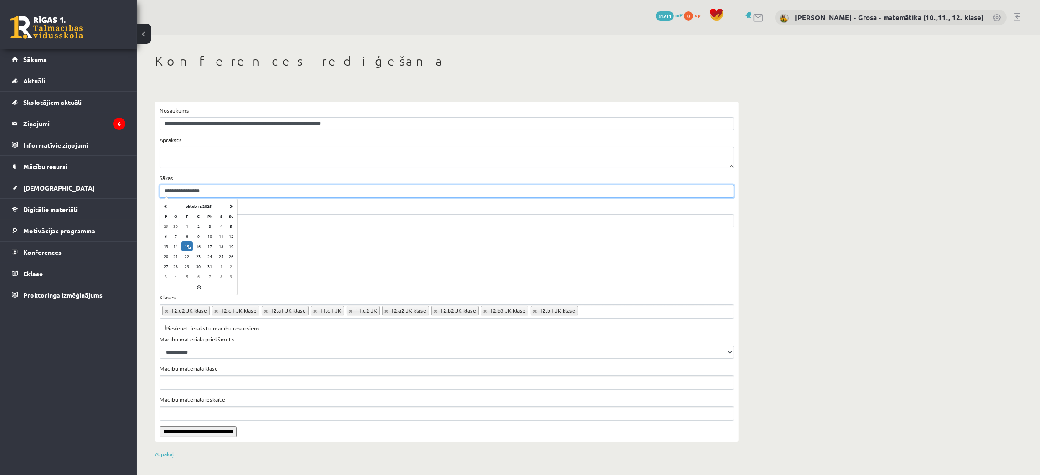
click at [206, 188] on input "**********" at bounding box center [447, 191] width 575 height 13
click at [197, 190] on input "**********" at bounding box center [447, 191] width 575 height 13
drag, startPoint x: 207, startPoint y: 190, endPoint x: 202, endPoint y: 188, distance: 5.5
click at [202, 188] on input "**********" at bounding box center [447, 191] width 575 height 13
type input "**********"
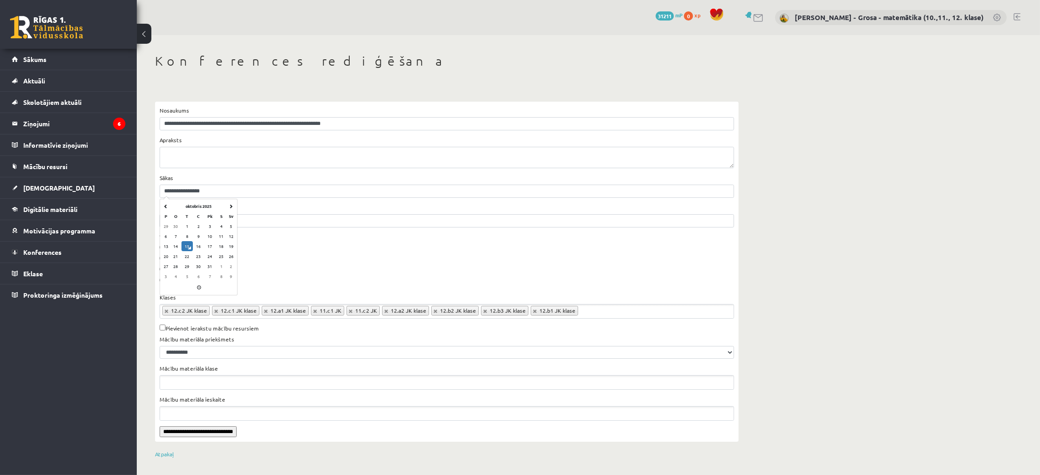
click at [833, 205] on div "**********" at bounding box center [589, 256] width 904 height 442
click at [214, 434] on input "**********" at bounding box center [198, 431] width 77 height 11
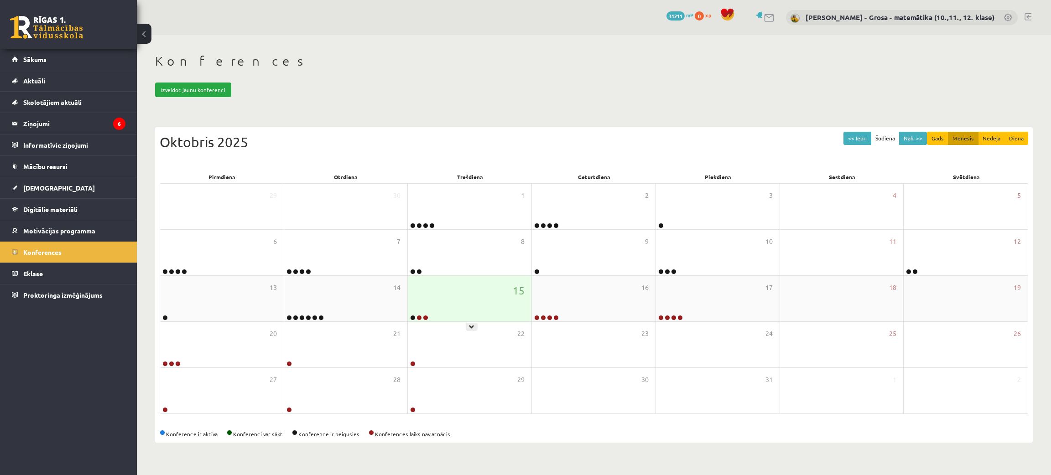
click at [470, 304] on div "15" at bounding box center [470, 299] width 124 height 46
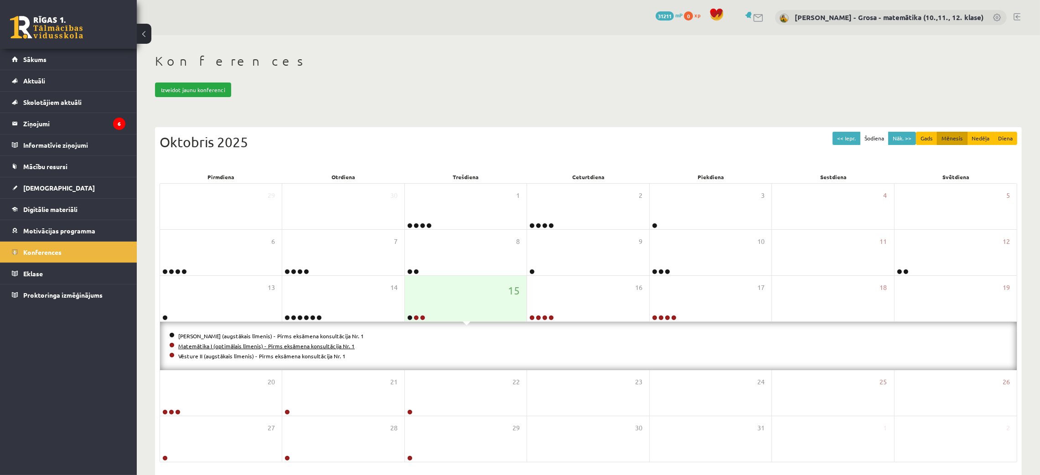
click at [263, 344] on link "Matemātika I (optimālais līmenis) - Pirms eksāmena konsultācija Nr. 1" at bounding box center [266, 346] width 177 height 7
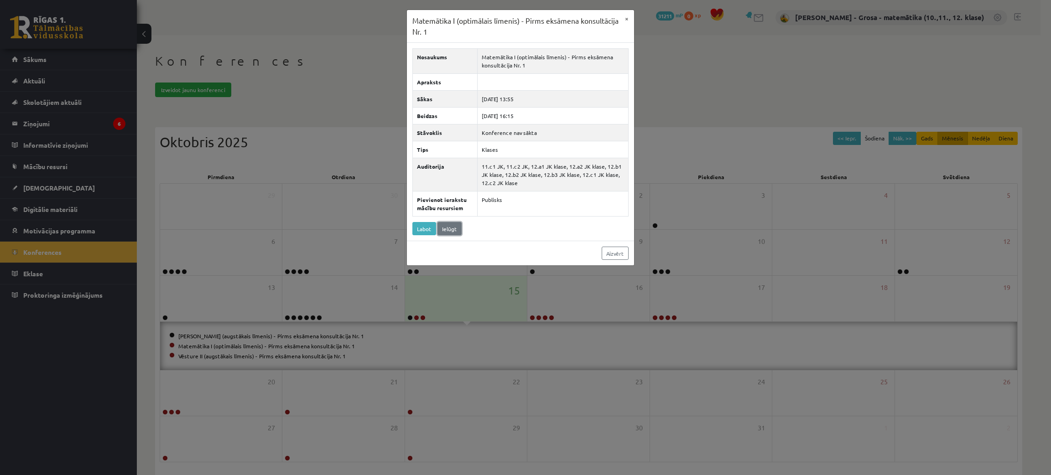
click at [448, 229] on link "Ielūgt" at bounding box center [449, 228] width 24 height 13
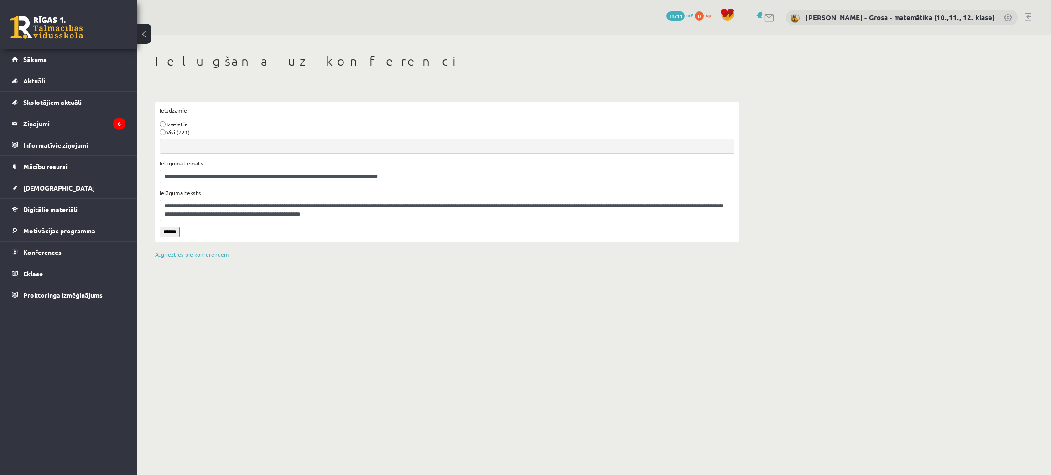
click at [175, 229] on input "******" at bounding box center [170, 232] width 20 height 11
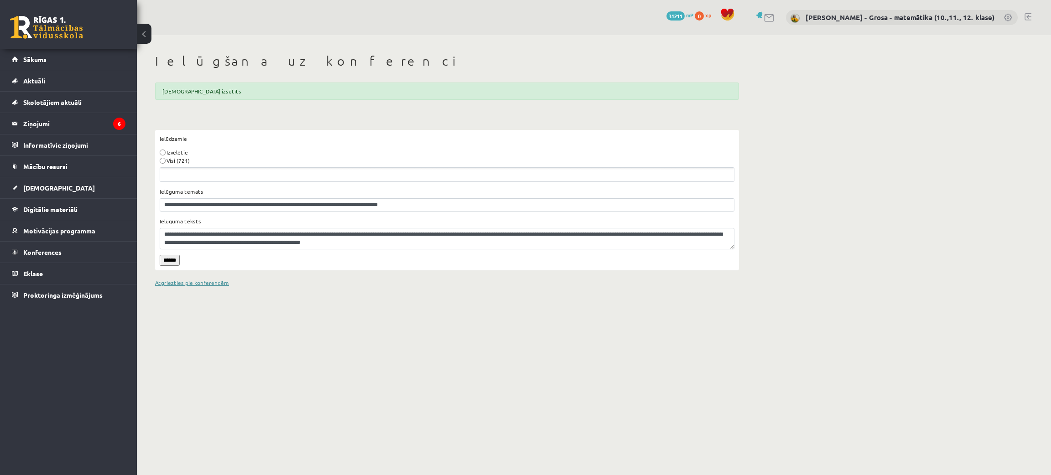
click at [207, 284] on link "Atgriezties pie konferencēm" at bounding box center [192, 282] width 74 height 7
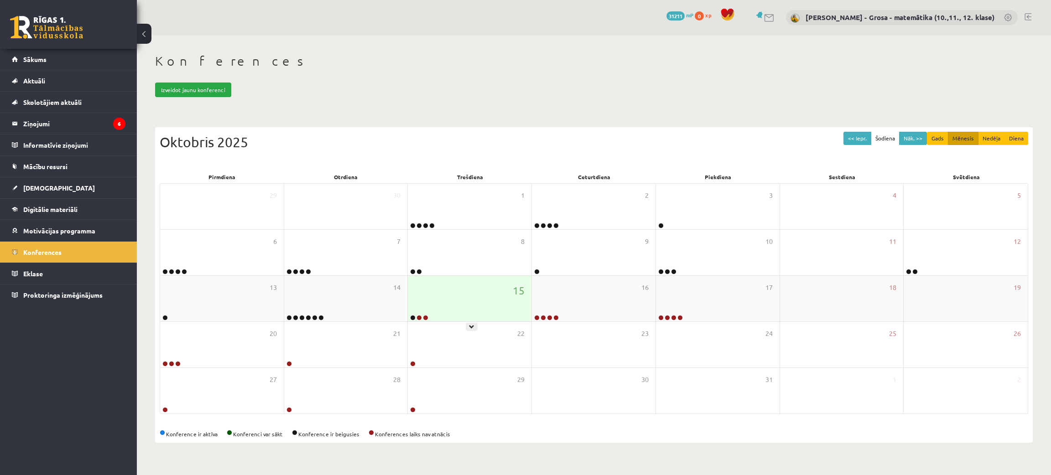
click at [423, 308] on div "15" at bounding box center [470, 299] width 124 height 46
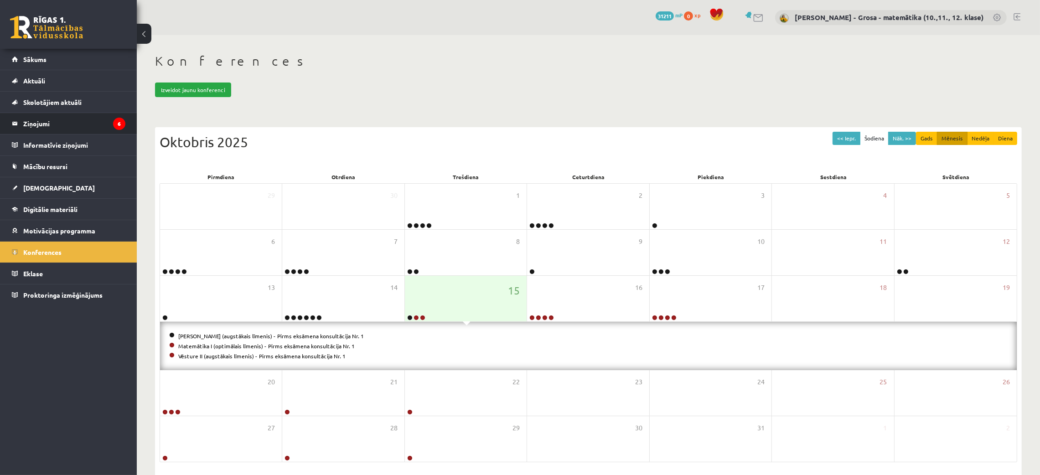
click at [130, 125] on li "Ziņojumi 6" at bounding box center [68, 124] width 137 height 22
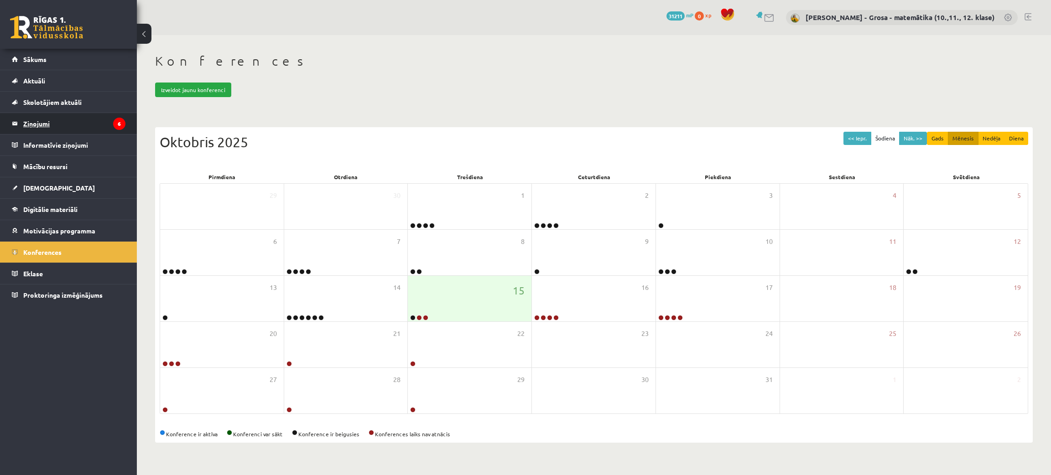
click at [121, 124] on icon "6" at bounding box center [119, 124] width 12 height 12
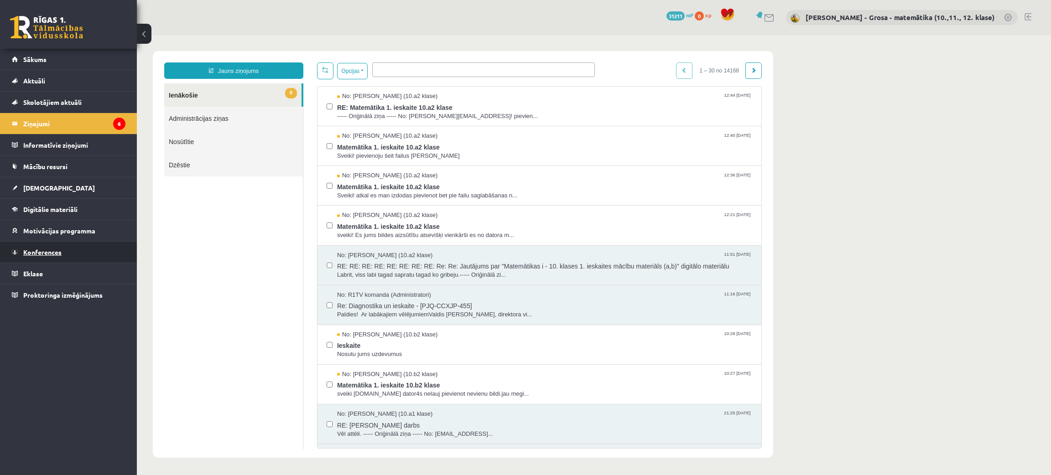
click at [95, 249] on link "Konferences" at bounding box center [69, 252] width 114 height 21
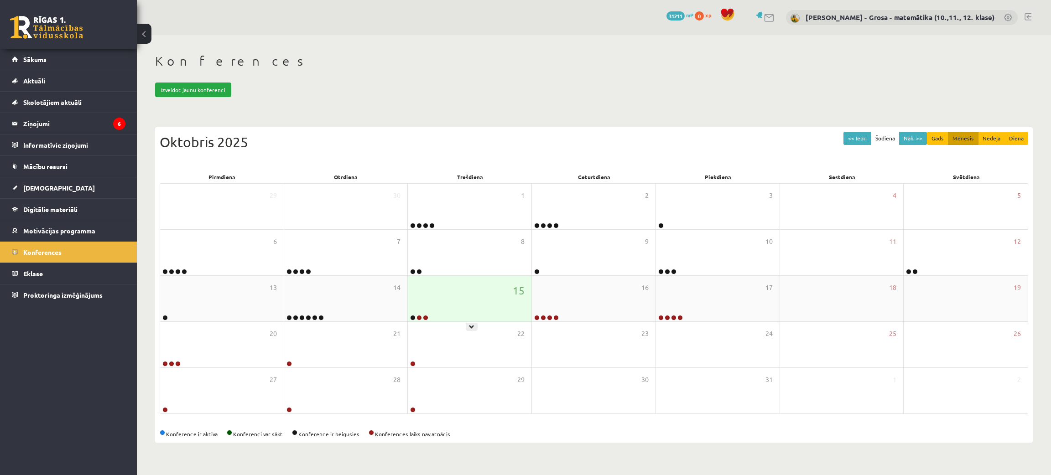
click at [480, 290] on div "15" at bounding box center [470, 299] width 124 height 46
